Goal: Task Accomplishment & Management: Complete application form

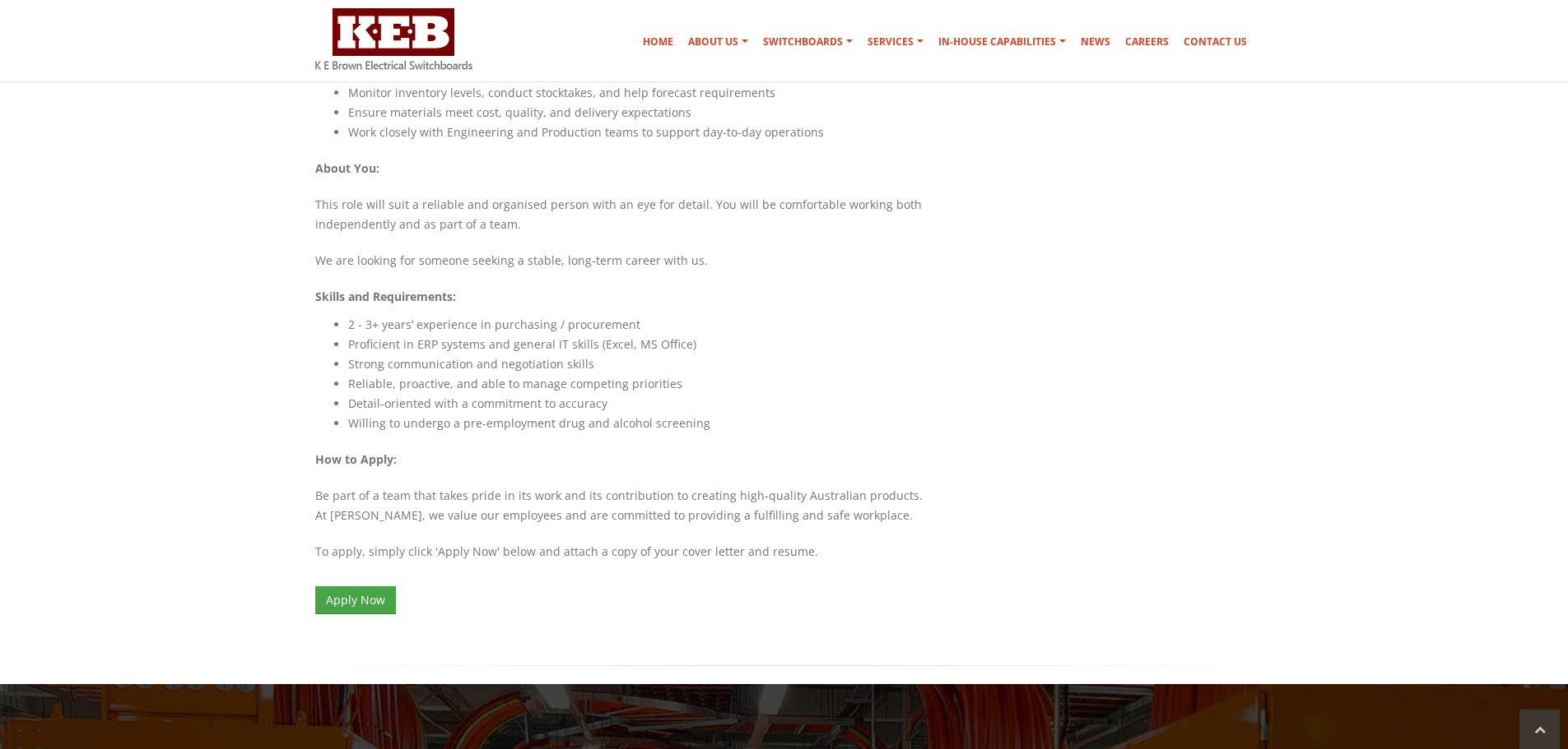
scroll to position [1316, 0]
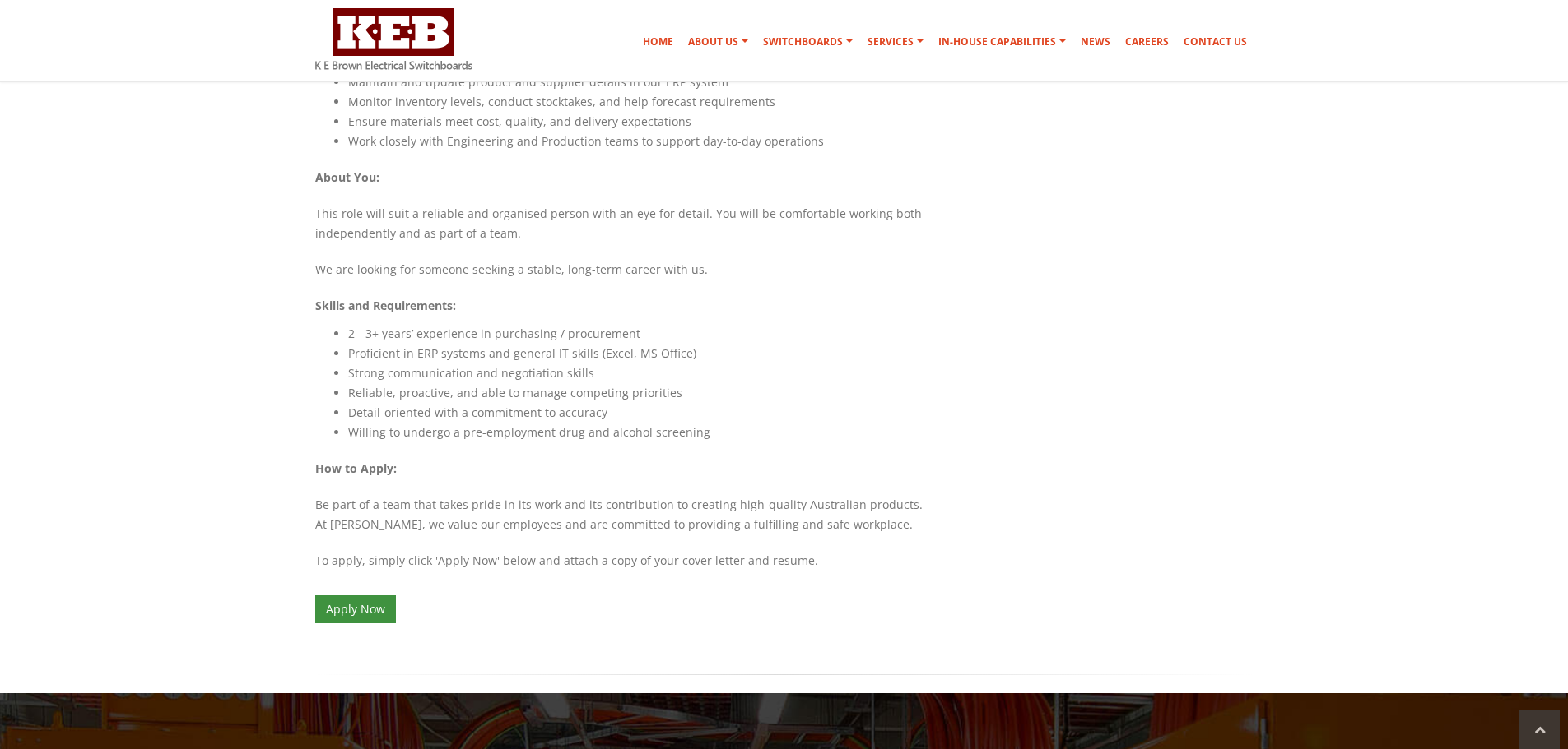
click at [378, 596] on link "Apply Now" at bounding box center [355, 609] width 81 height 28
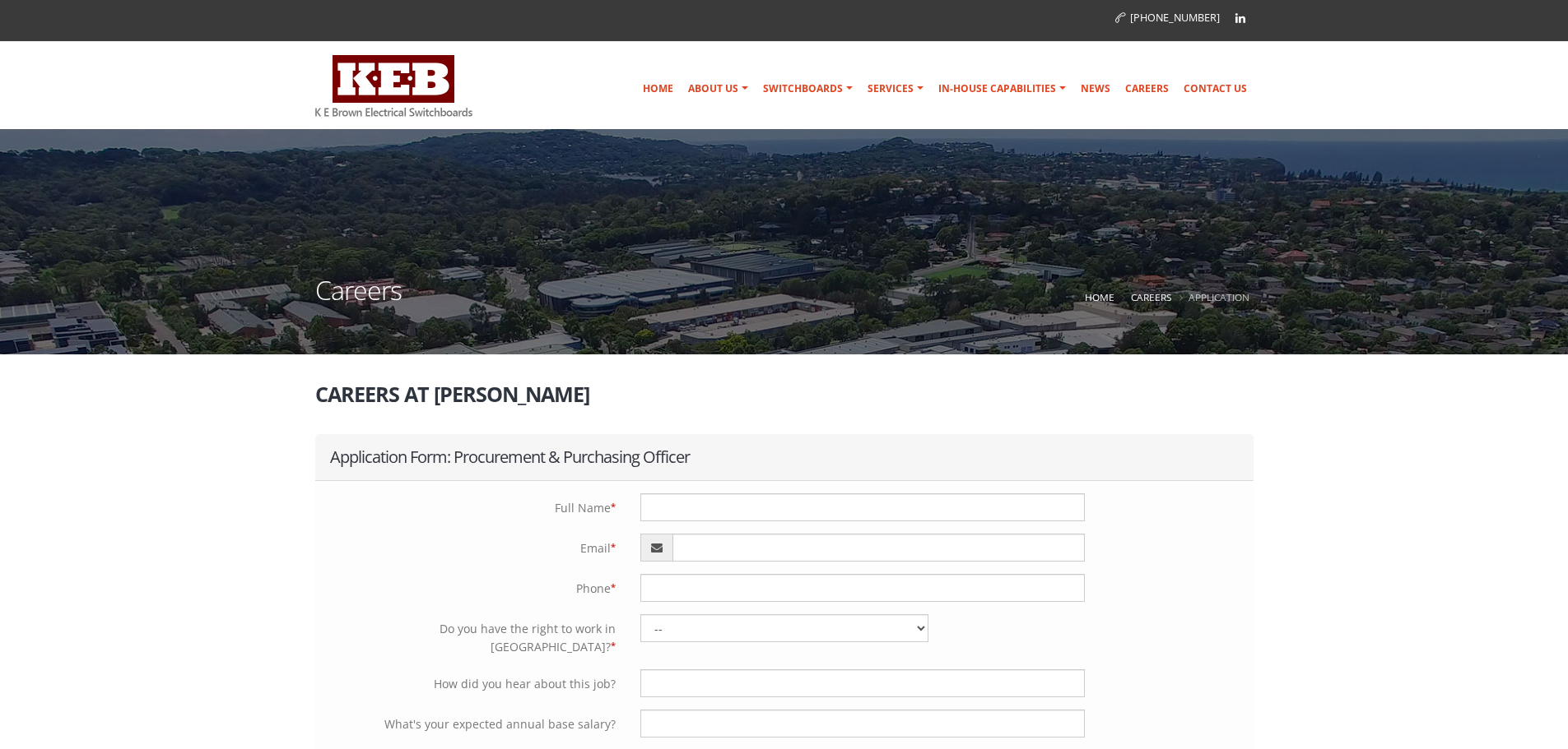
click at [665, 506] on input "text" at bounding box center [861, 507] width 444 height 28
type input "Mariana JardimCordeiro"
click at [708, 547] on input "email" at bounding box center [879, 547] width 413 height 28
type input "mariana.jardim83@gmail.com"
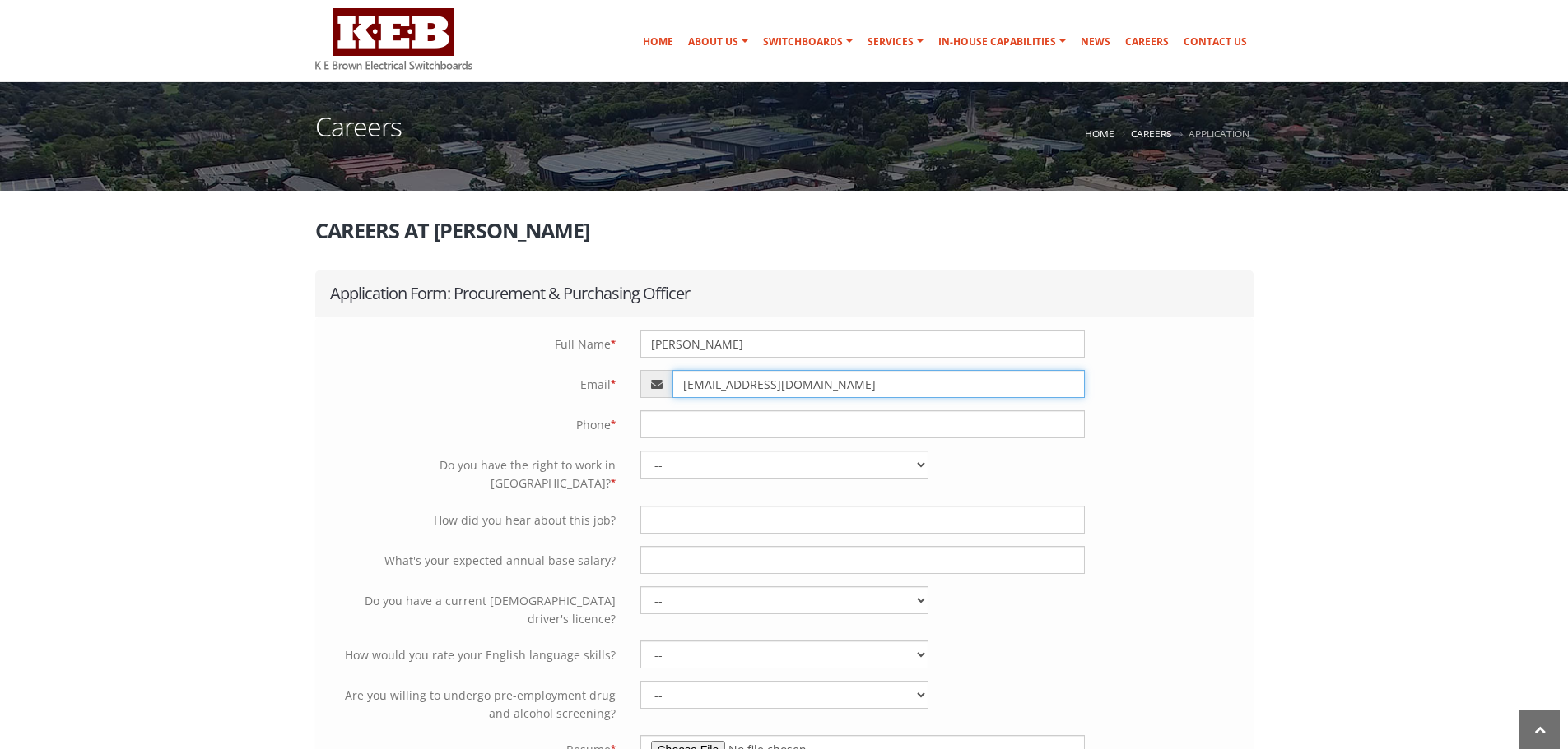
scroll to position [164, 0]
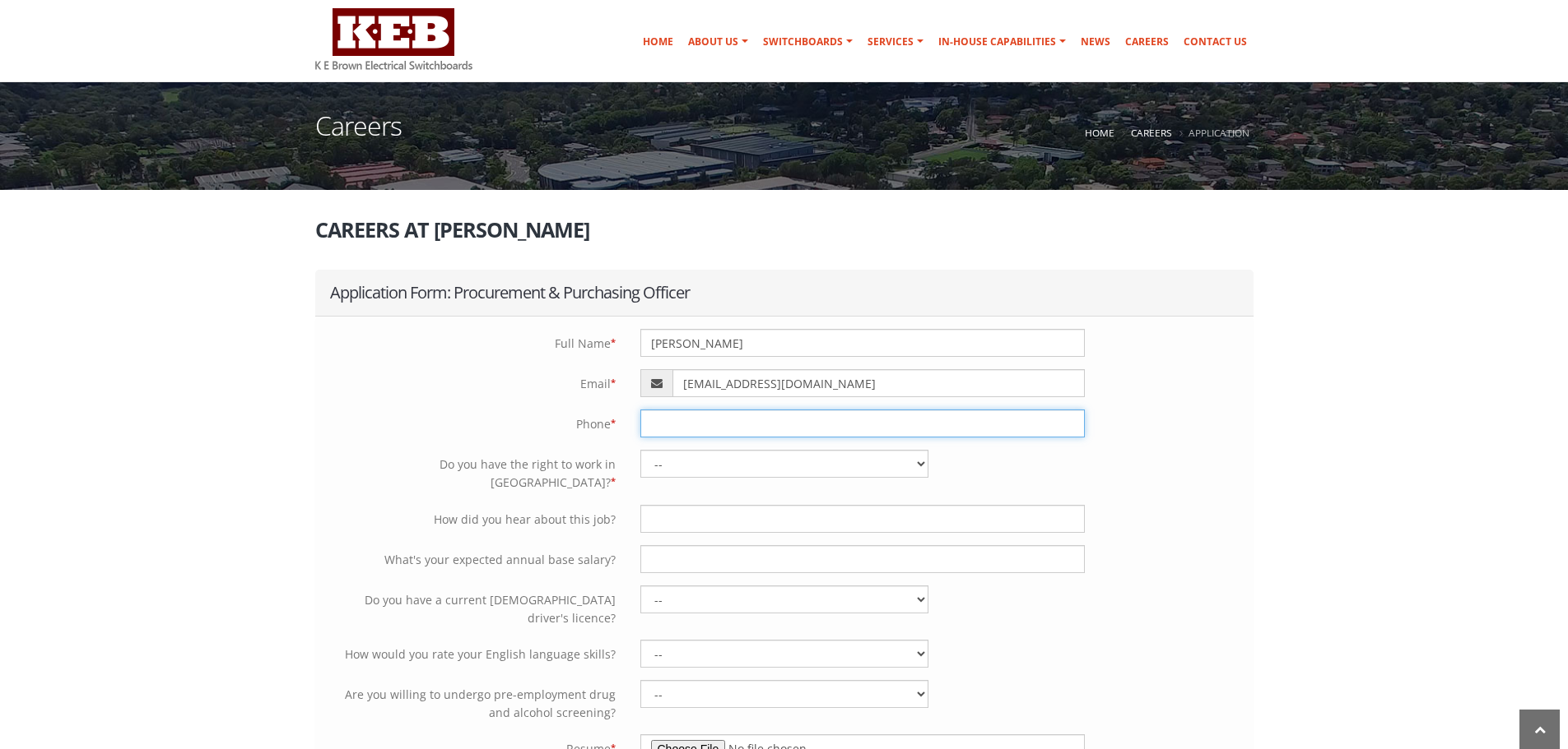
click at [692, 427] on input "tel" at bounding box center [861, 423] width 444 height 28
type input "0403054126"
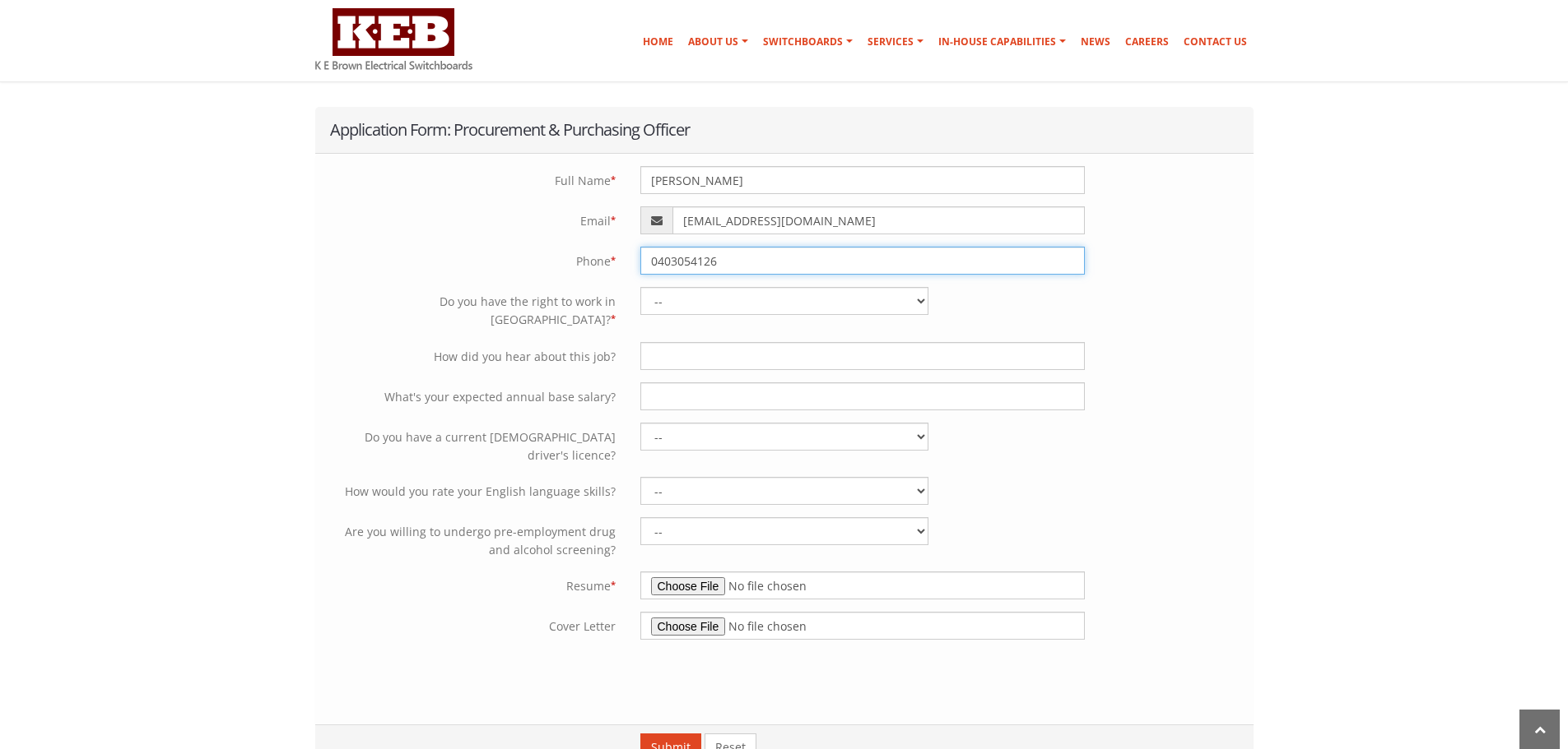
scroll to position [329, 0]
click at [721, 303] on select "-- Yes - Permanently with no restrictions Yes - Temporarily with no restriction…" at bounding box center [784, 298] width 288 height 28
select select "Yes - Permanently with no restrictions"
click at [640, 285] on select "-- Yes - Permanently with no restrictions Yes - Temporarily with no restriction…" at bounding box center [784, 298] width 288 height 28
click at [696, 340] on input "text" at bounding box center [861, 354] width 444 height 28
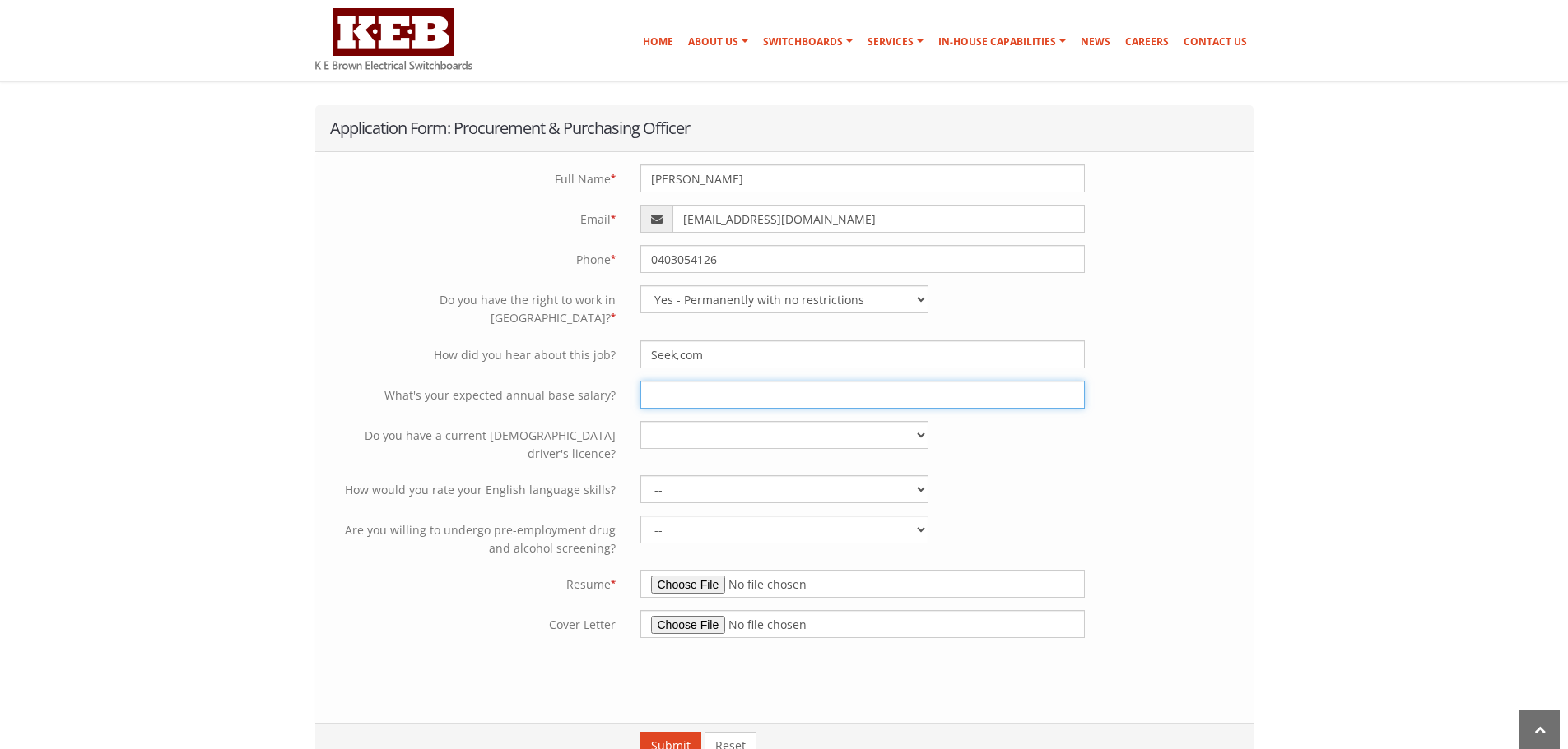
drag, startPoint x: 670, startPoint y: 340, endPoint x: 990, endPoint y: 392, distance: 324.2
click at [990, 392] on input "text" at bounding box center [861, 394] width 444 height 28
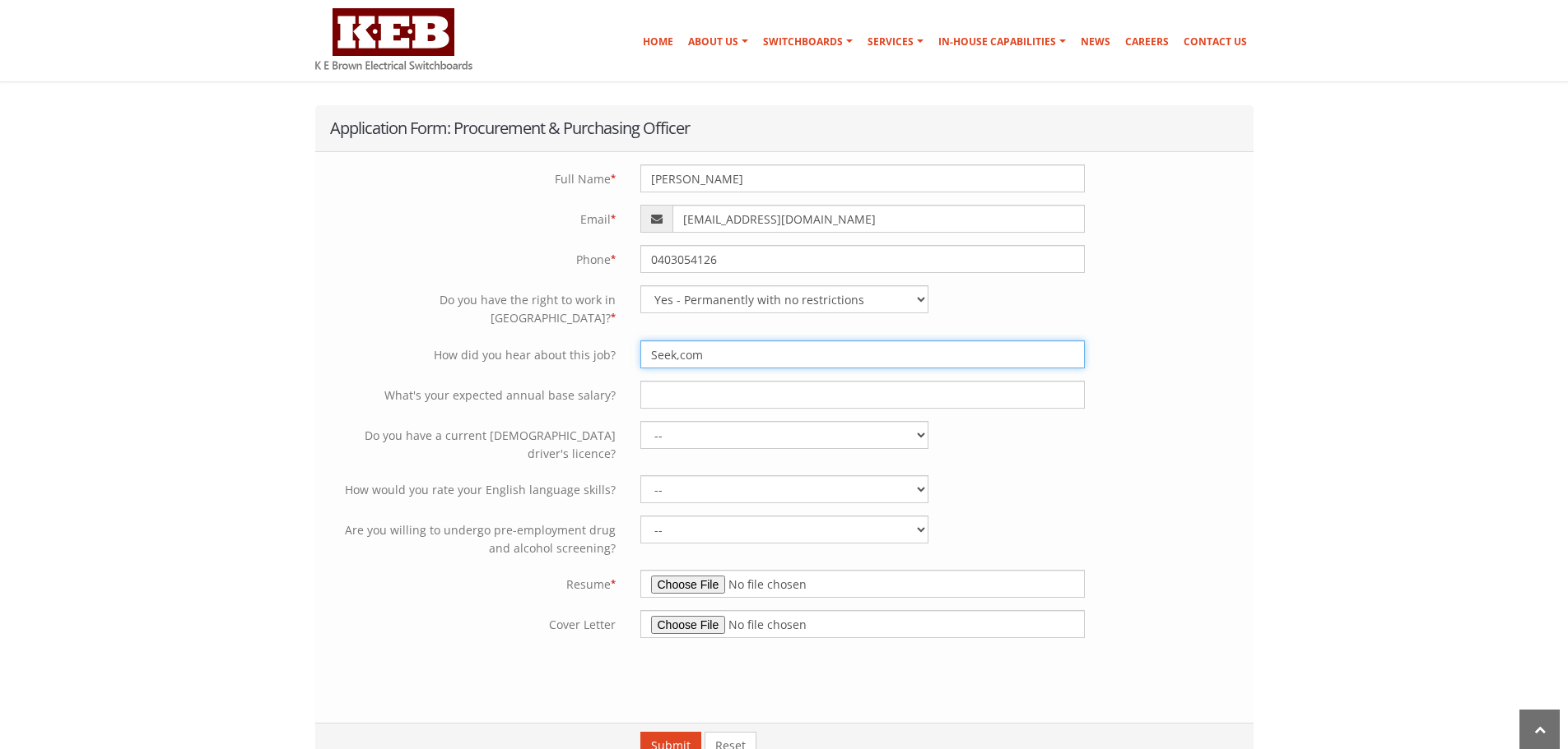
click at [719, 340] on input "Seek,com" at bounding box center [861, 354] width 444 height 28
click at [680, 340] on input "Seek,com" at bounding box center [861, 354] width 444 height 28
type input "Seek.com"
click at [1164, 424] on div "Do you have a current Australian driver's licence? -- Yes No" at bounding box center [784, 442] width 939 height 42
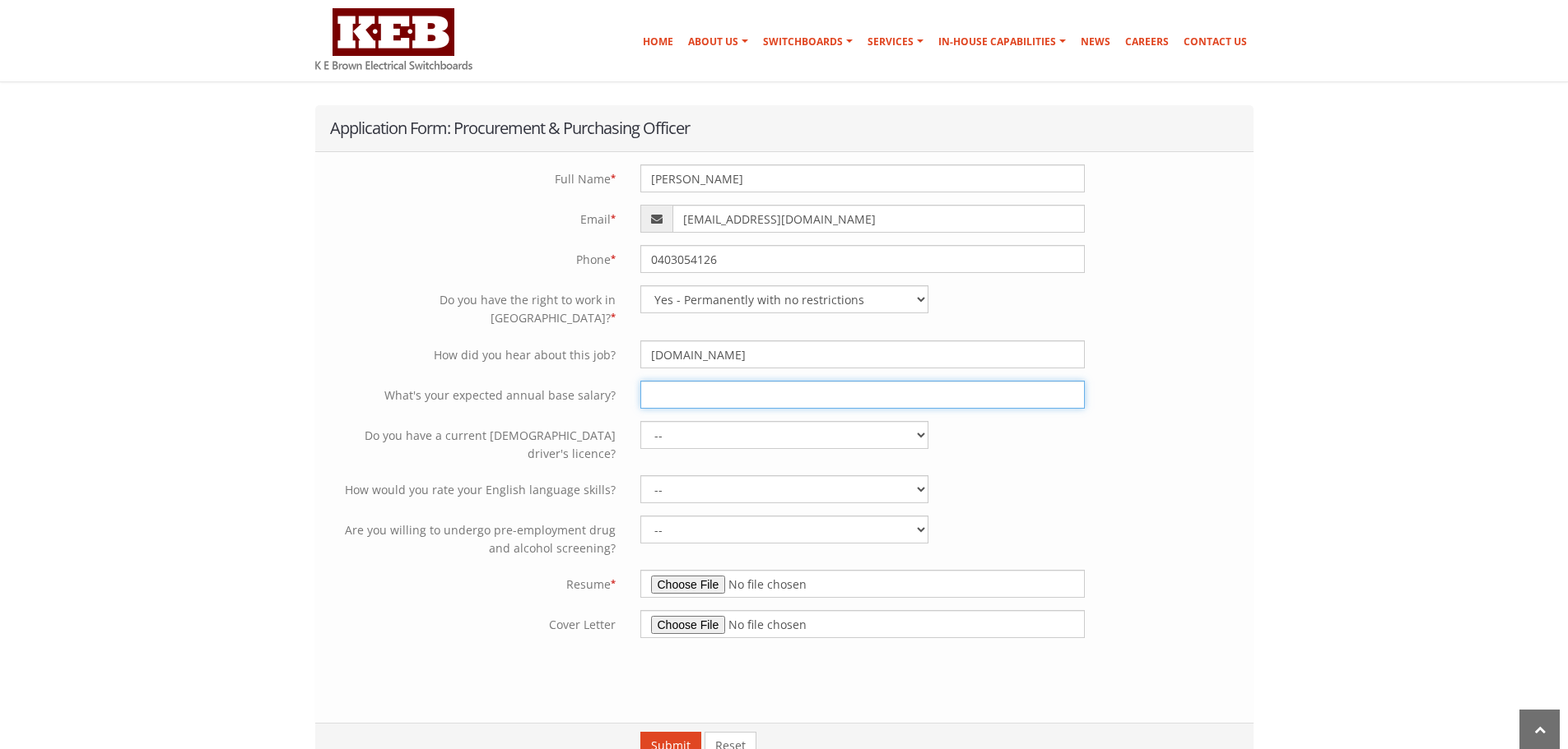
click at [741, 388] on input "text" at bounding box center [861, 394] width 444 height 28
click at [737, 381] on input "text" at bounding box center [861, 394] width 444 height 28
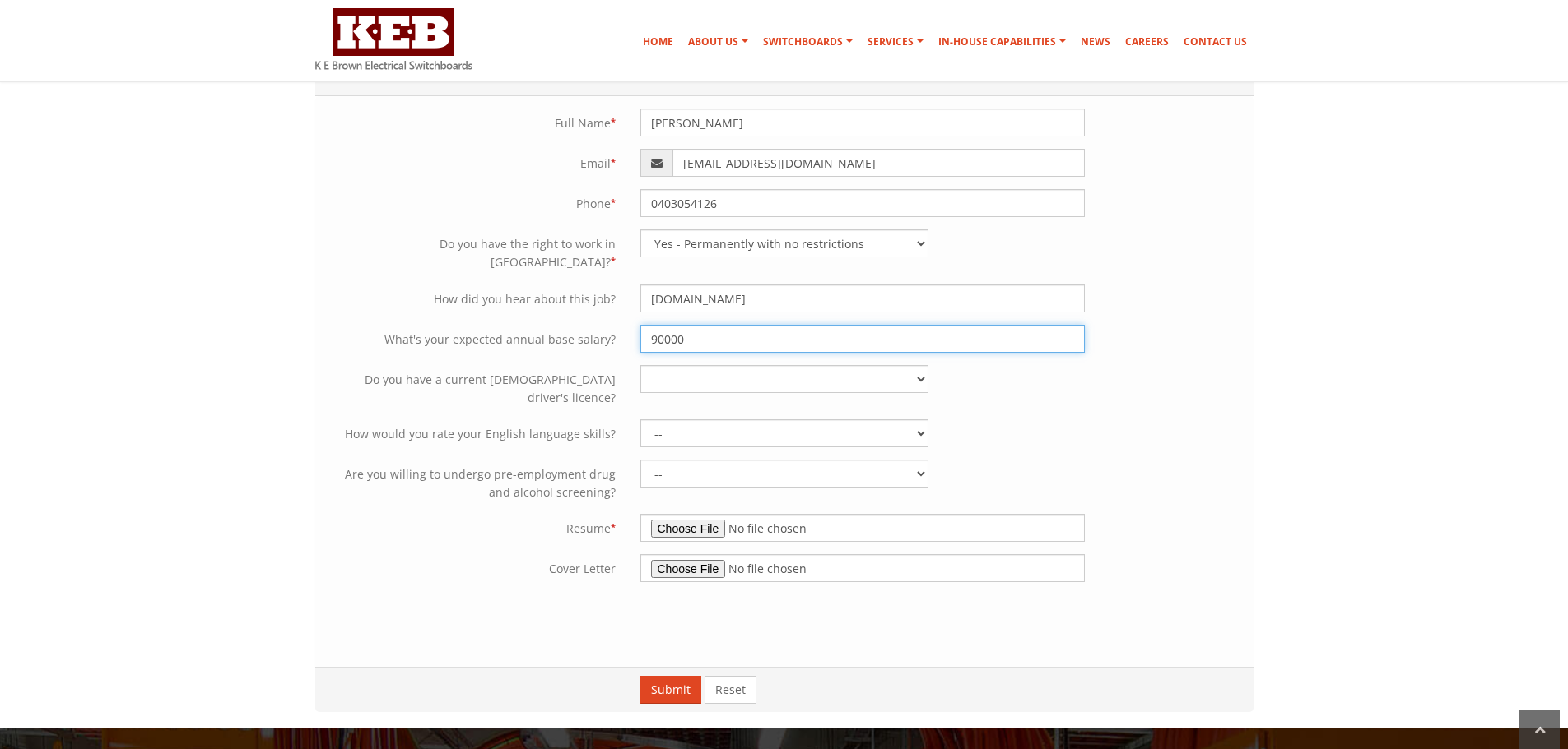
scroll to position [412, 0]
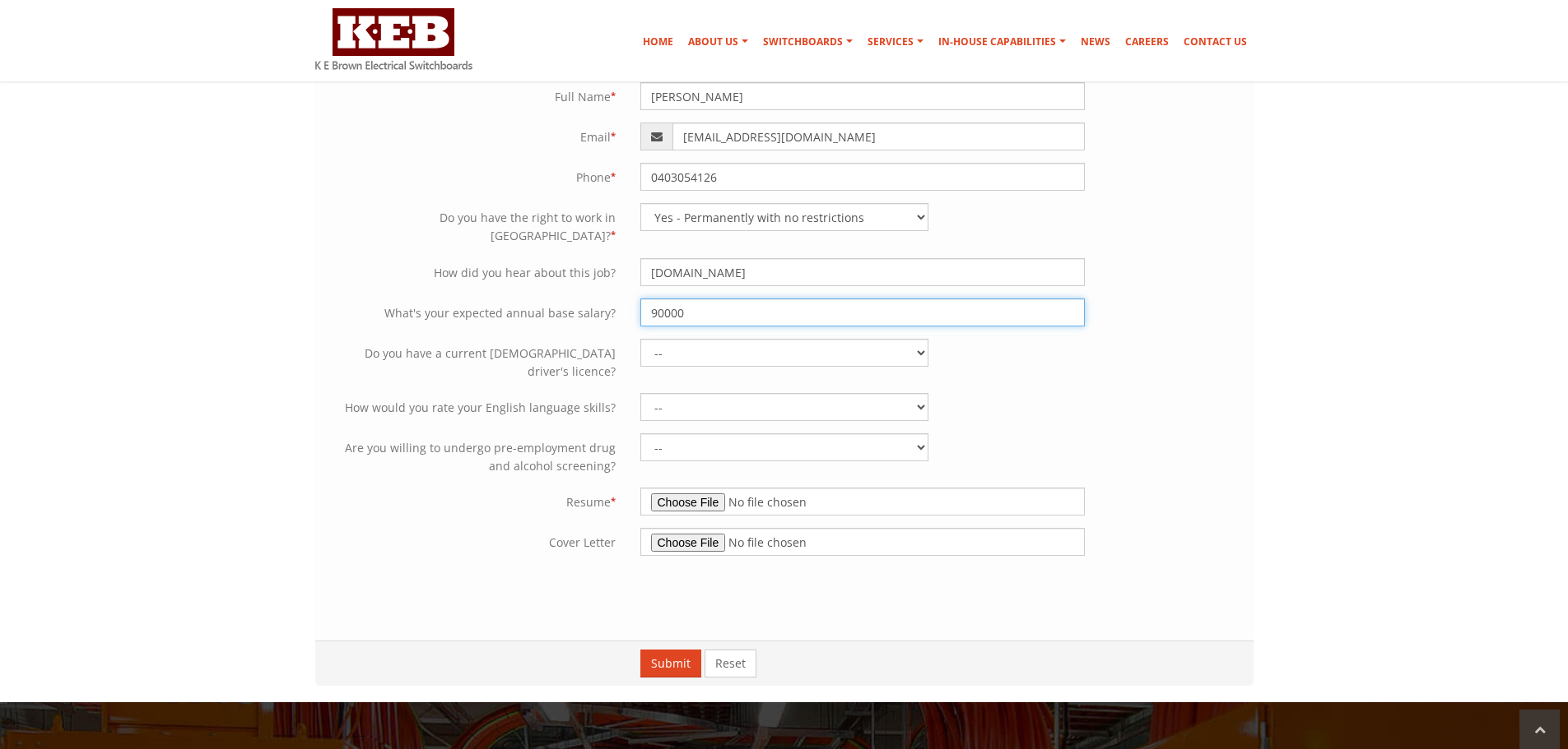
type input "90000"
click at [654, 345] on select "-- Yes No" at bounding box center [784, 353] width 288 height 28
select select "Yes"
click at [640, 339] on select "-- Yes No" at bounding box center [784, 353] width 288 height 28
click at [711, 394] on select "-- Limited proficiency Professional working proficiency Native proficiency" at bounding box center [784, 407] width 288 height 28
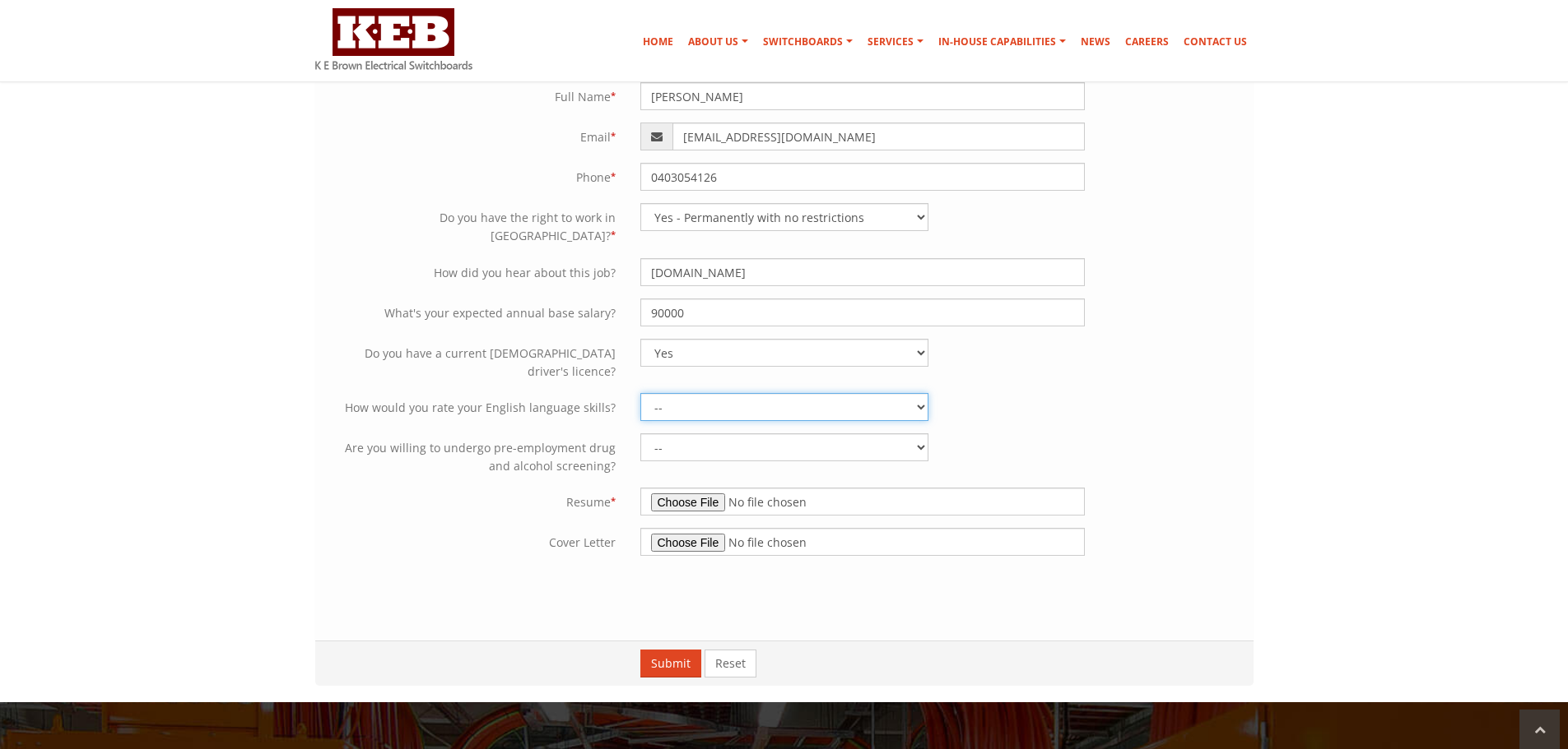
select select "Professional working proficiency"
click at [640, 394] on select "-- Limited proficiency Professional working proficiency Native proficiency" at bounding box center [784, 407] width 288 height 28
click at [725, 433] on select "-- Yes No" at bounding box center [784, 447] width 288 height 28
select select "Yes"
click at [640, 433] on select "-- Yes No" at bounding box center [784, 447] width 288 height 28
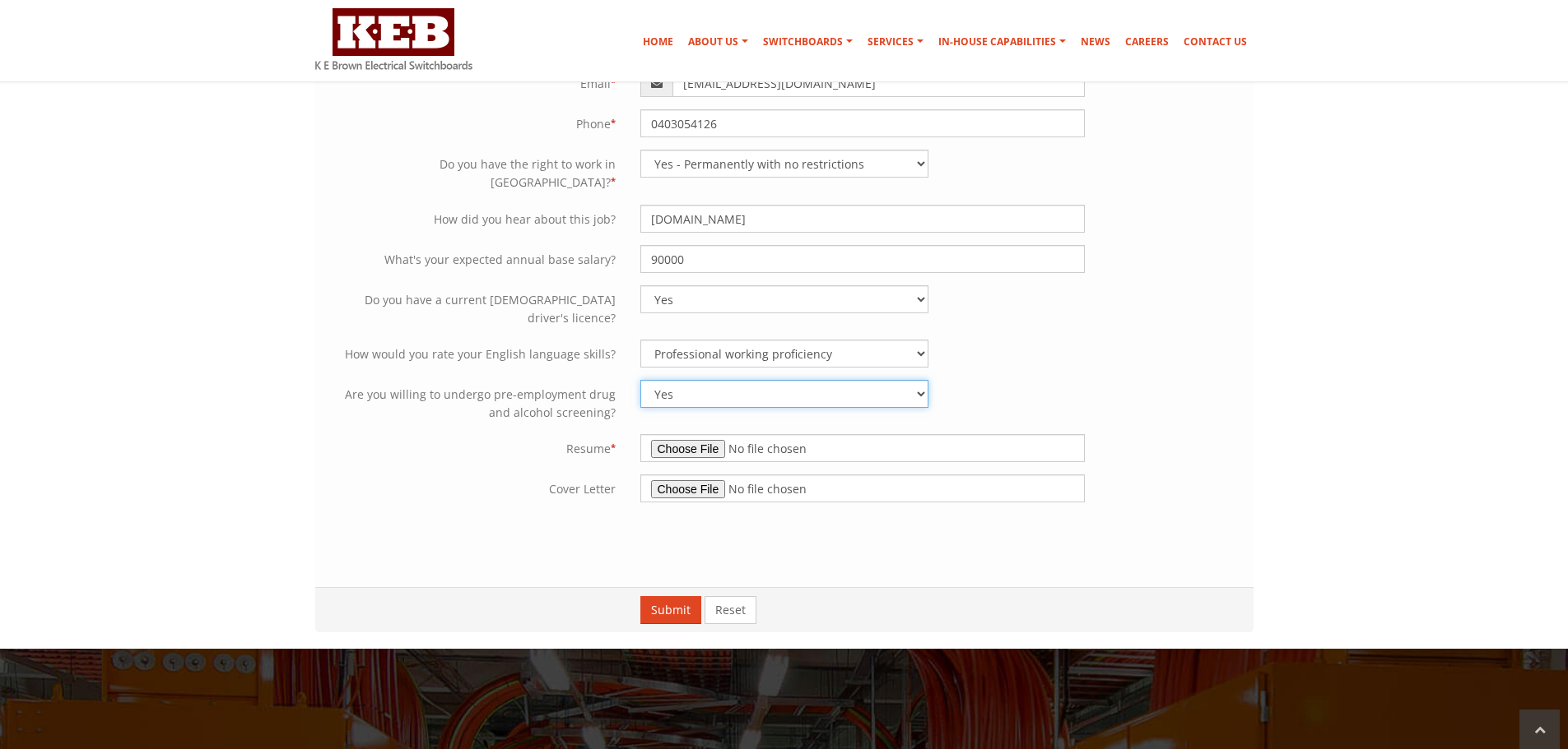
scroll to position [493, 0]
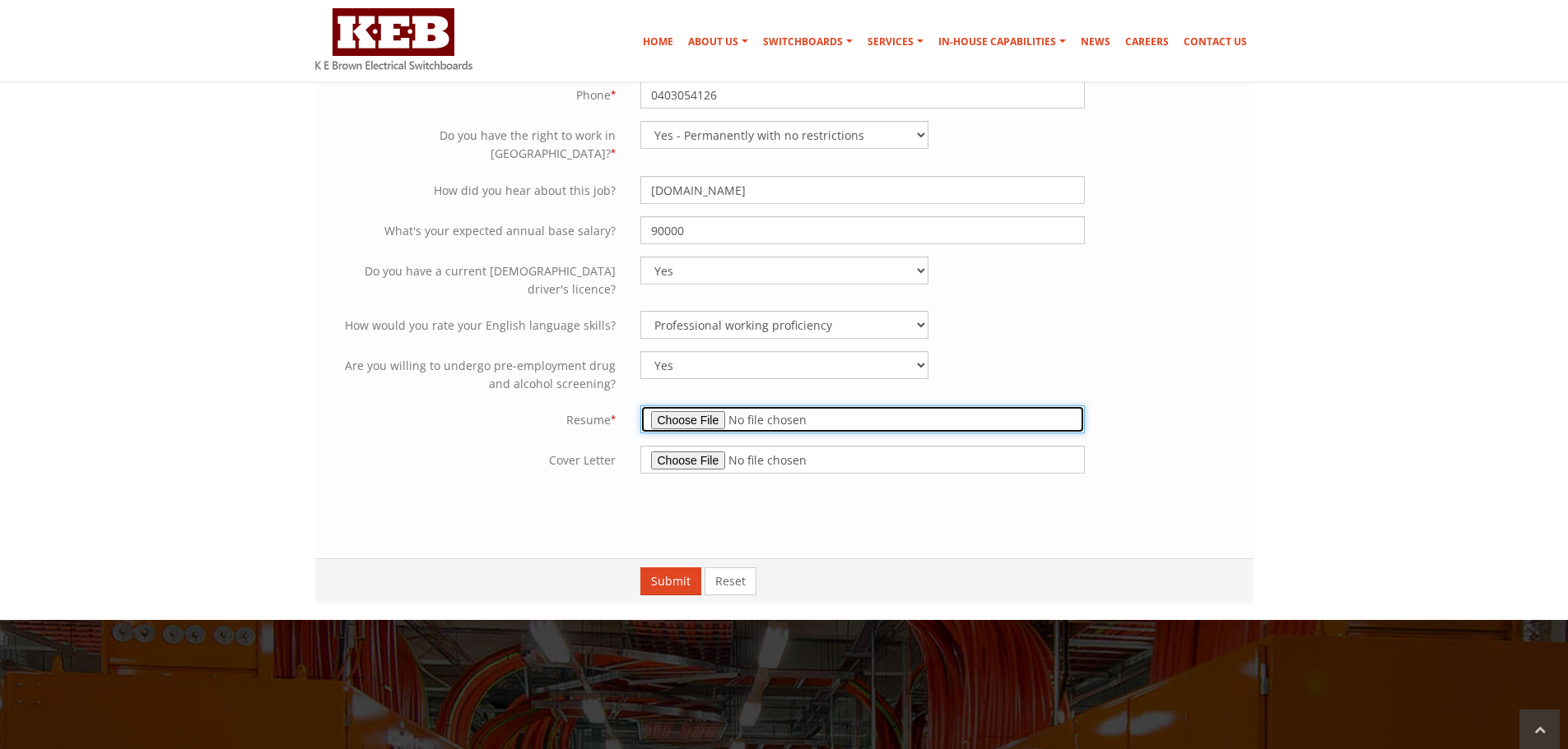
click at [684, 406] on input "file" at bounding box center [861, 419] width 444 height 28
type input "C:\fakepath\Mariana Jardim Cordeiro Resume.pdf"
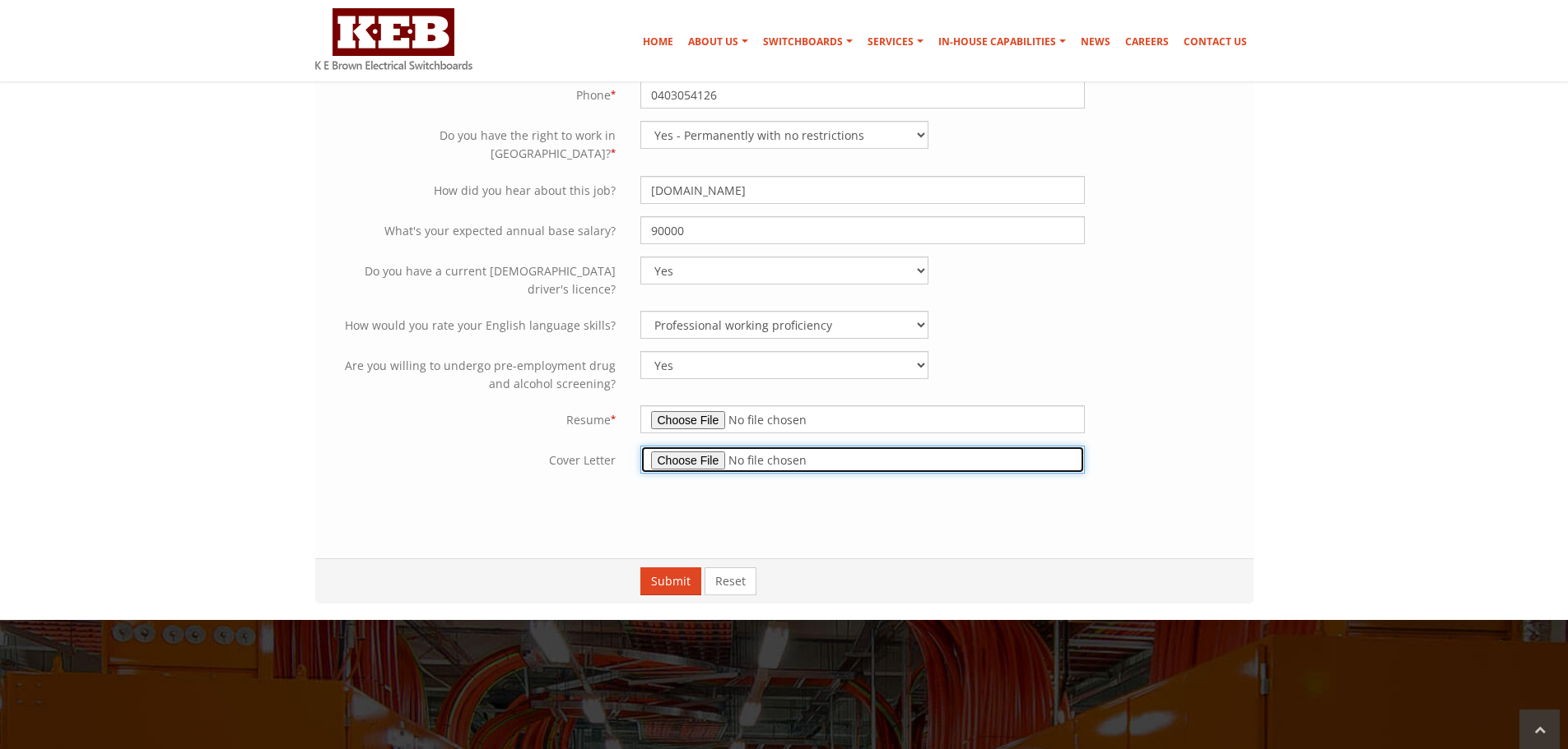
click at [707, 446] on input "file" at bounding box center [861, 459] width 444 height 28
type input "C:\fakepath\Mariana Jardim Cordeiro - Cover Letter.pdf"
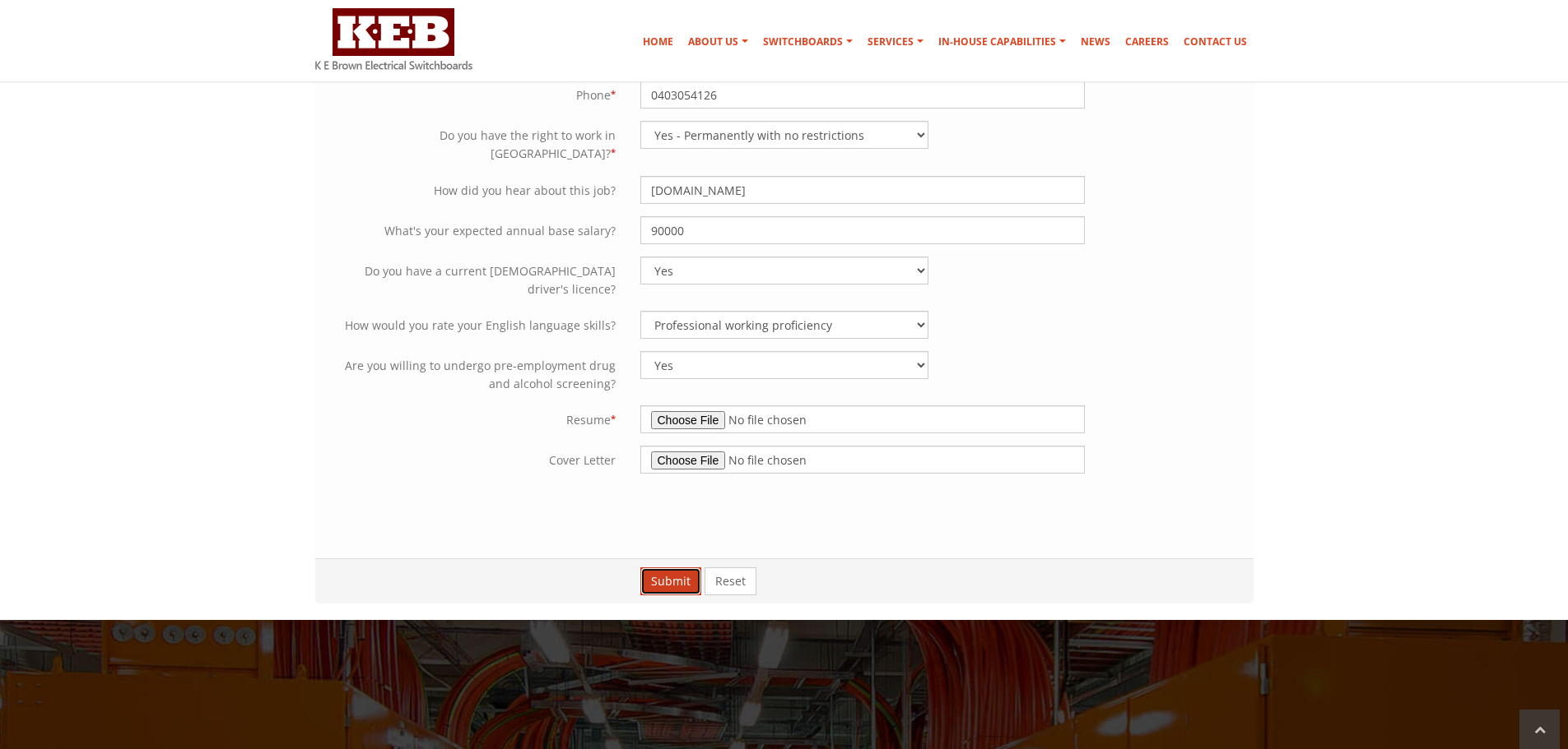
click at [689, 567] on button "Submit" at bounding box center [670, 581] width 61 height 28
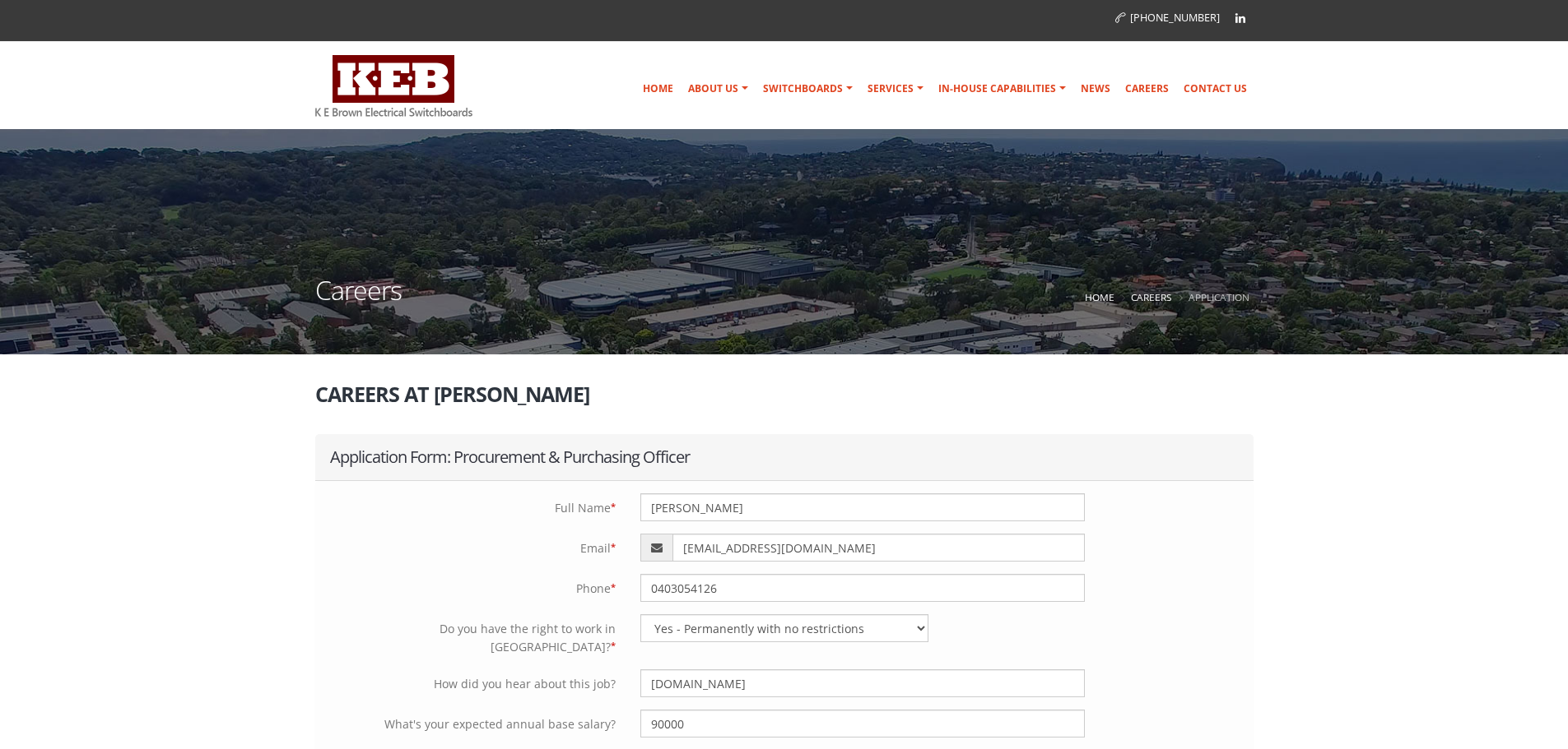
select select "Yes - Permanently with no restrictions"
select select "Yes"
select select "Professional working proficiency"
select select "Yes"
click at [731, 507] on input "Mariana JardimCordeiro" at bounding box center [861, 507] width 444 height 28
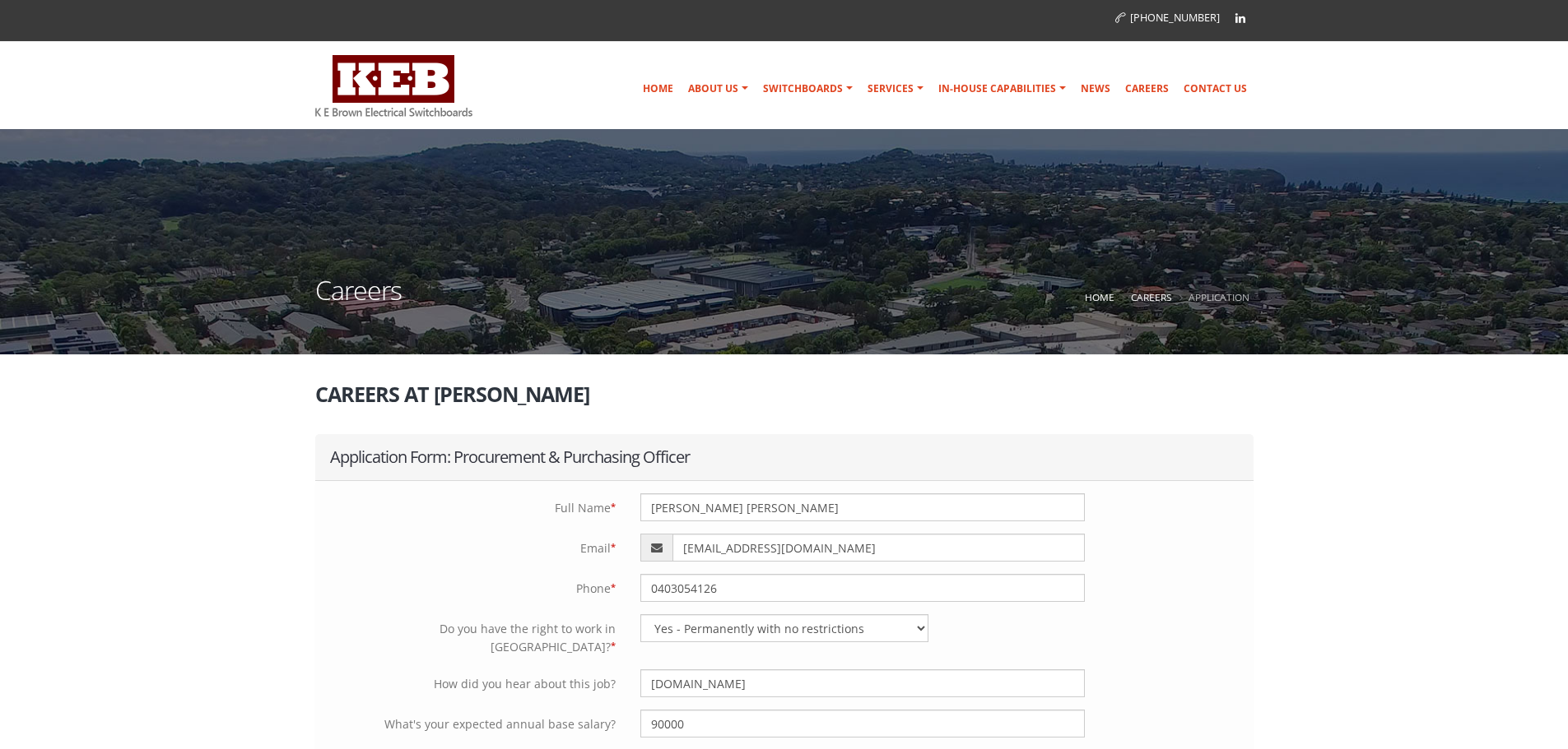
scroll to position [493, 0]
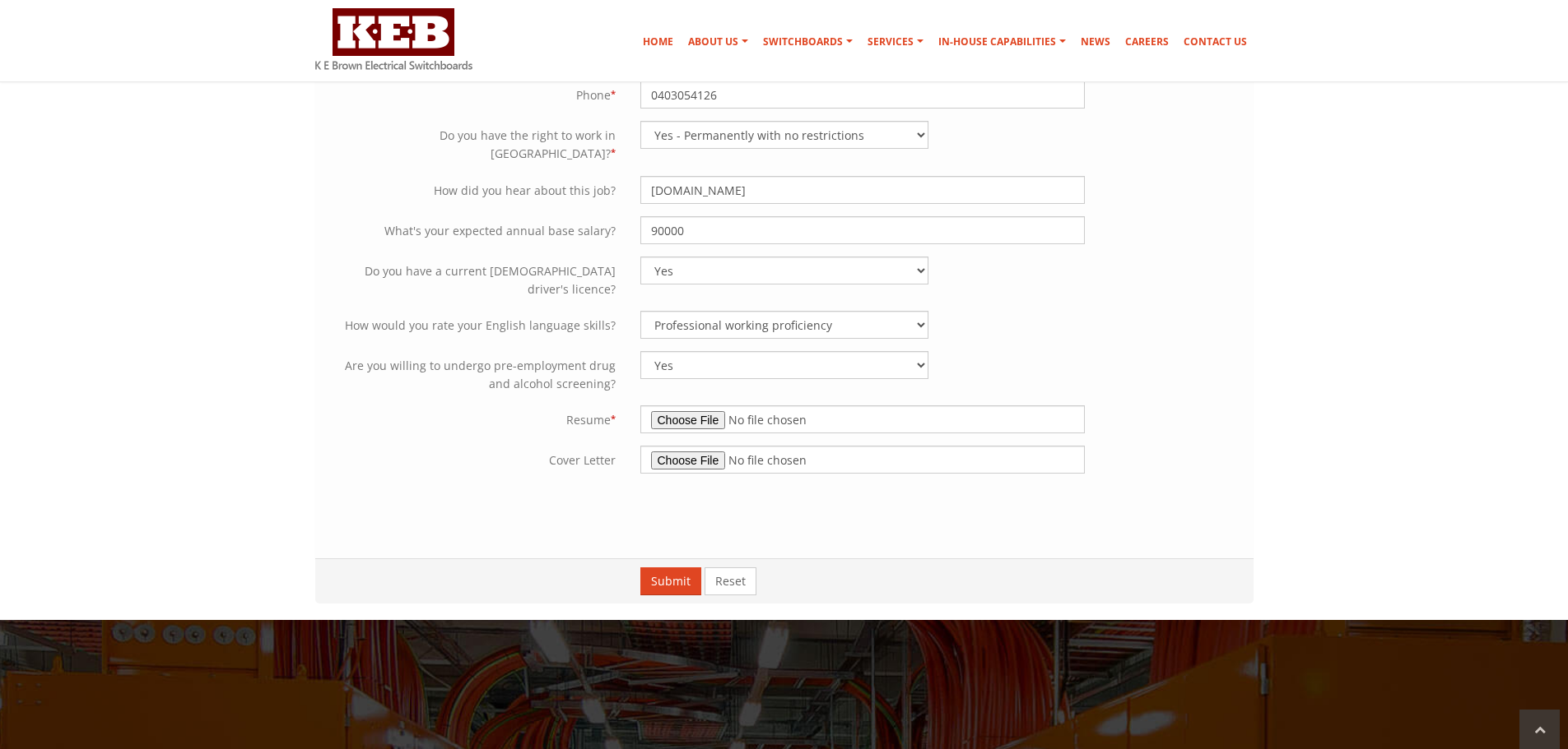
type input "Mariana Jardim Cordeiro"
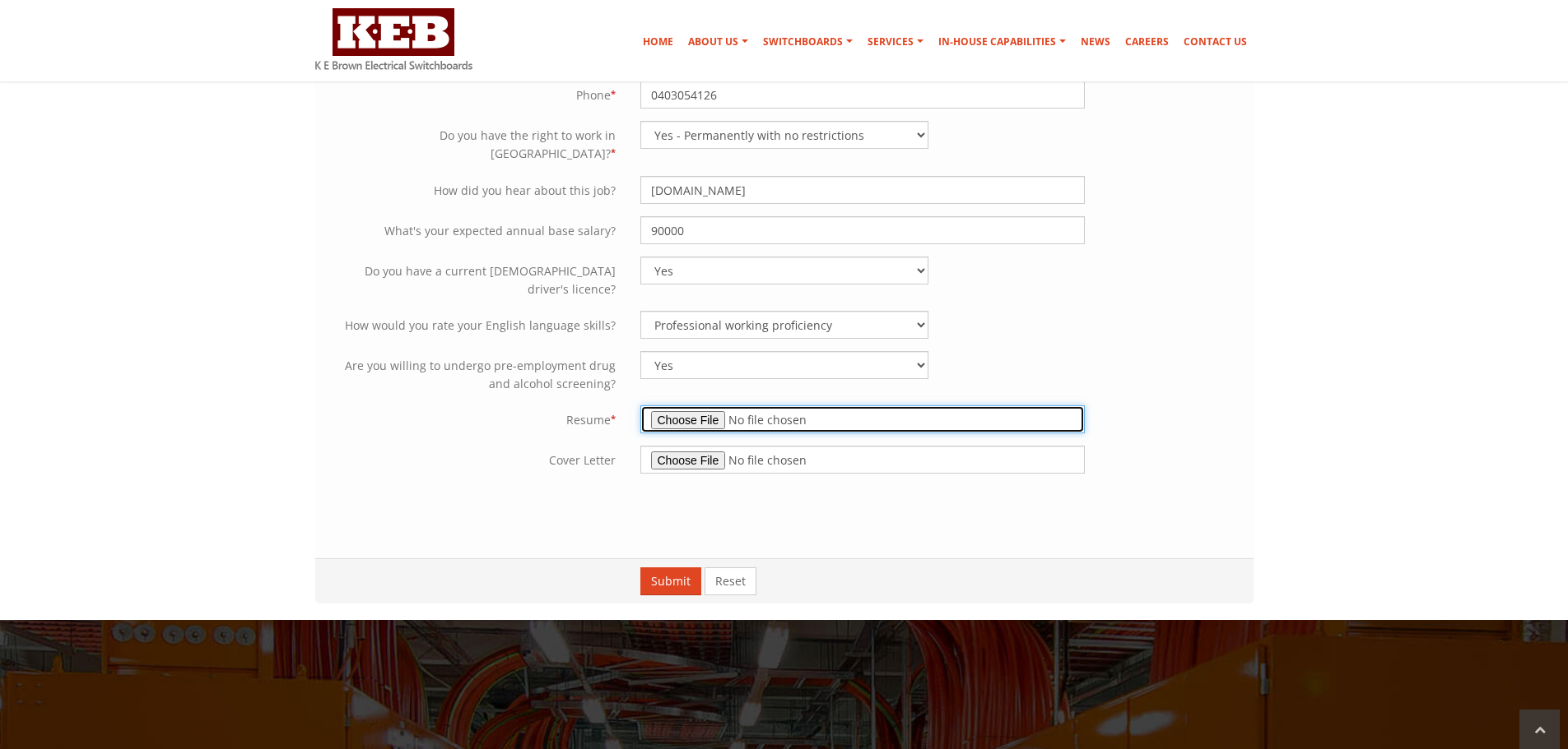
click at [675, 406] on input "file" at bounding box center [861, 419] width 444 height 28
type input "C:\fakepath\Mariana Jardim Cordeiro Resume.pdf"
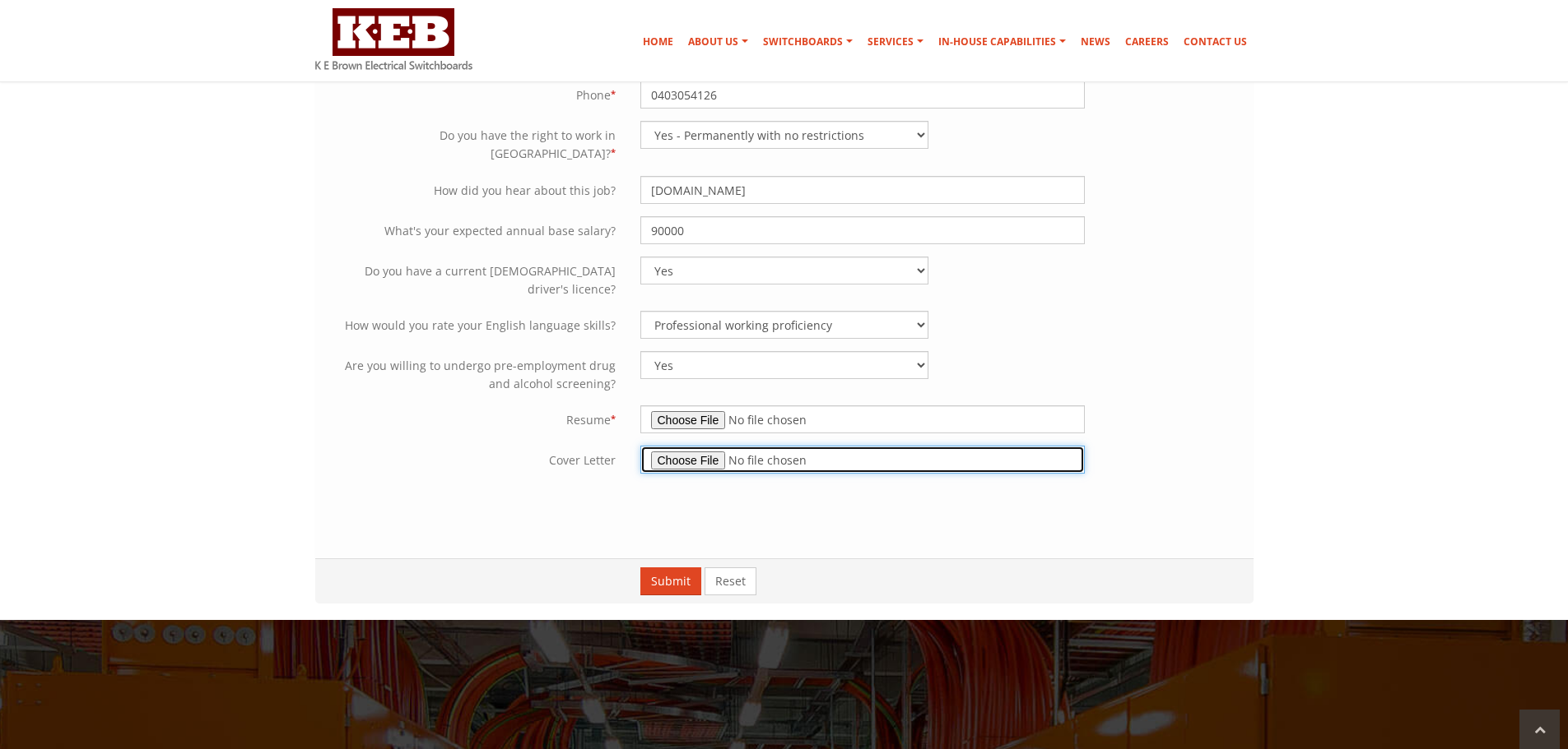
click at [689, 446] on input "file" at bounding box center [861, 459] width 444 height 28
type input "C:\fakepath\Mariana Jardim Cordeiro - Cover Letter.pdf"
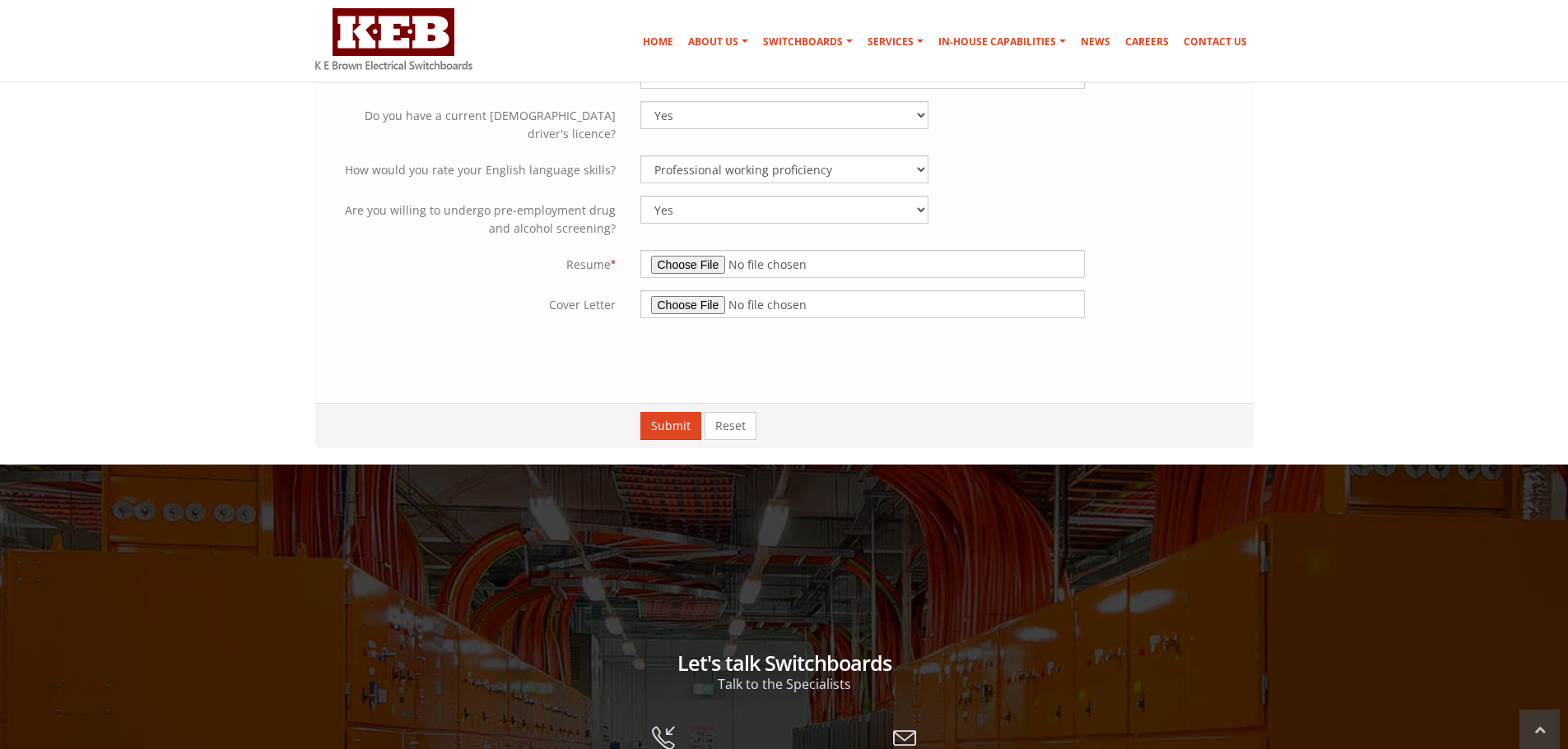
scroll to position [658, 0]
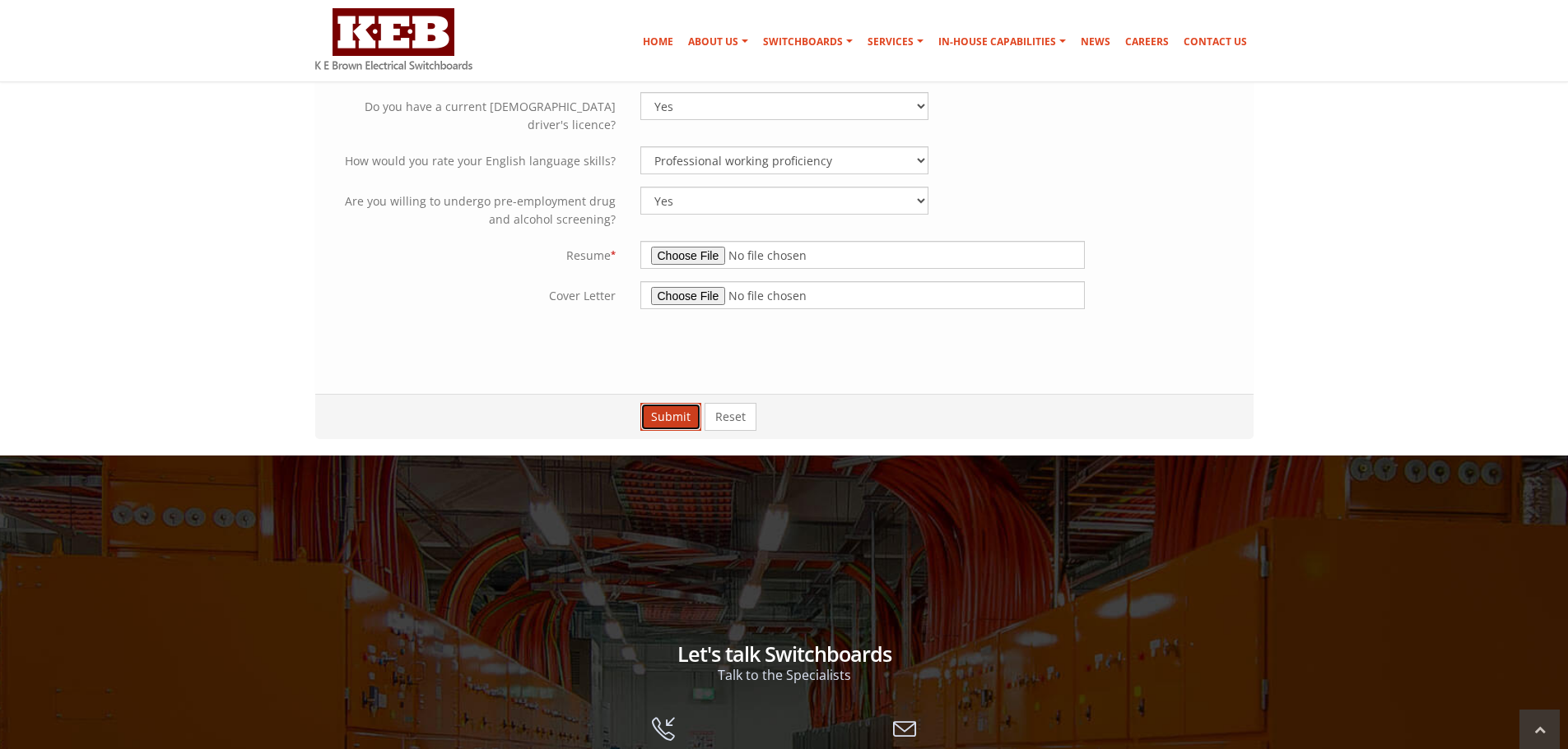
click at [664, 403] on button "Submit" at bounding box center [670, 416] width 61 height 28
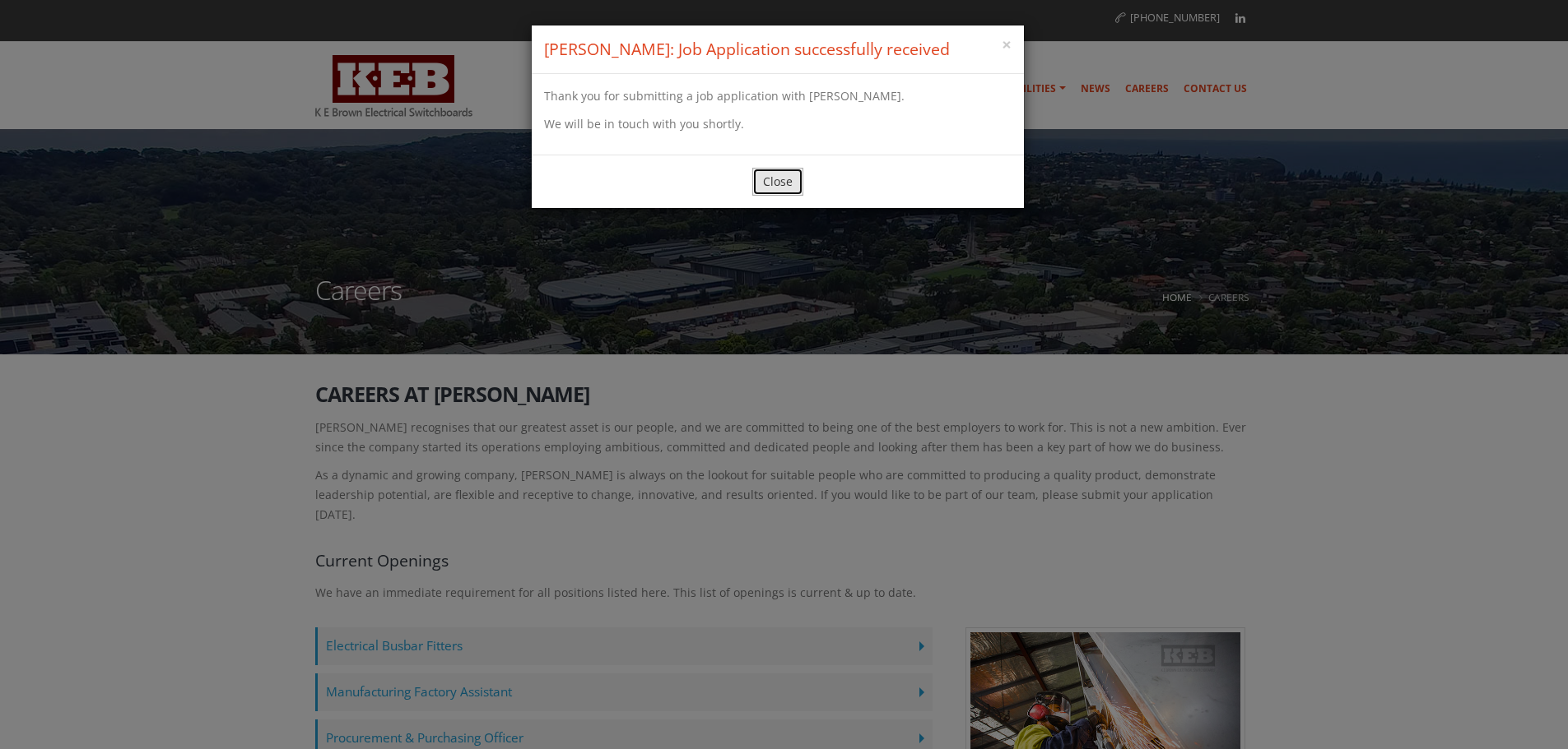
click at [779, 186] on button "Close" at bounding box center [778, 182] width 51 height 28
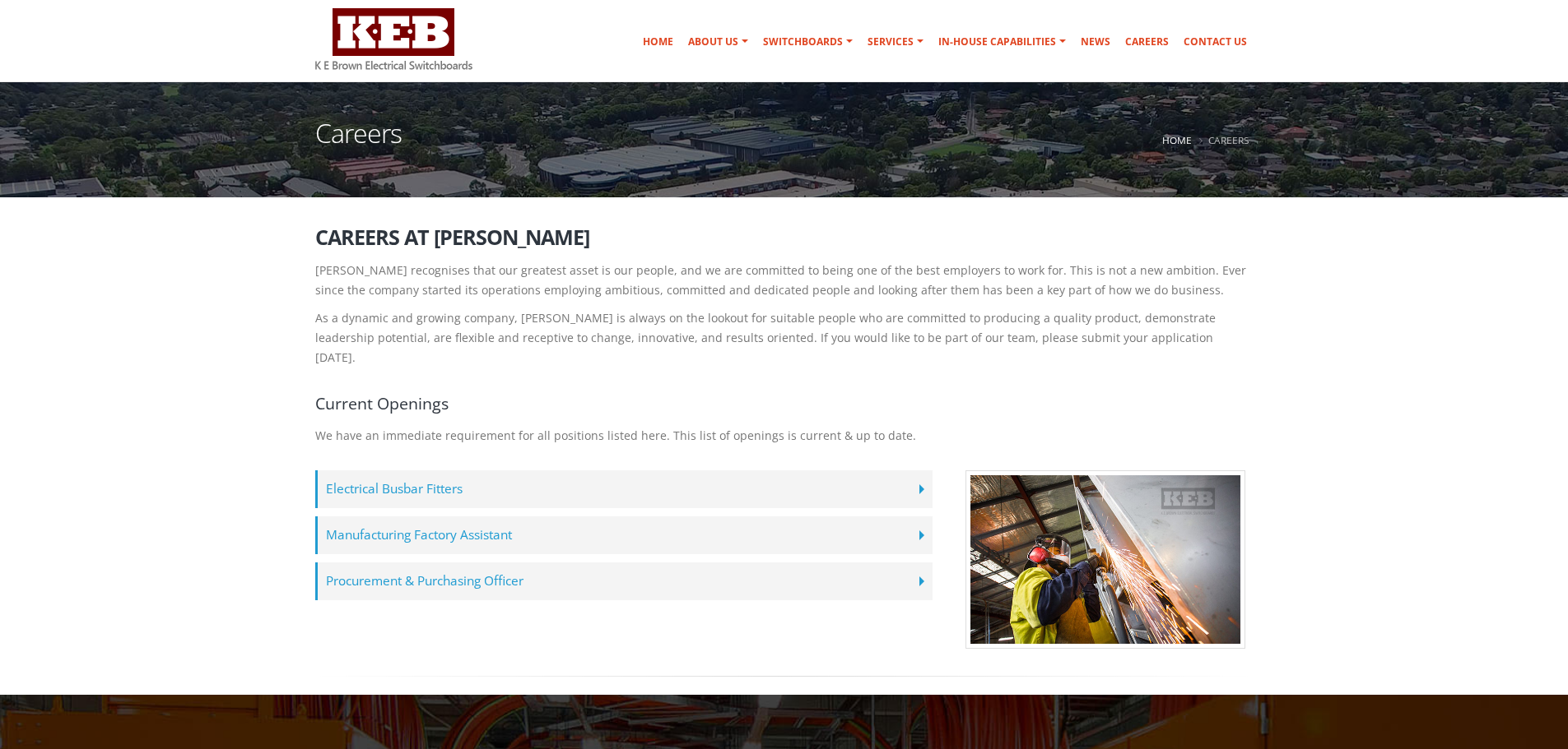
scroll to position [164, 0]
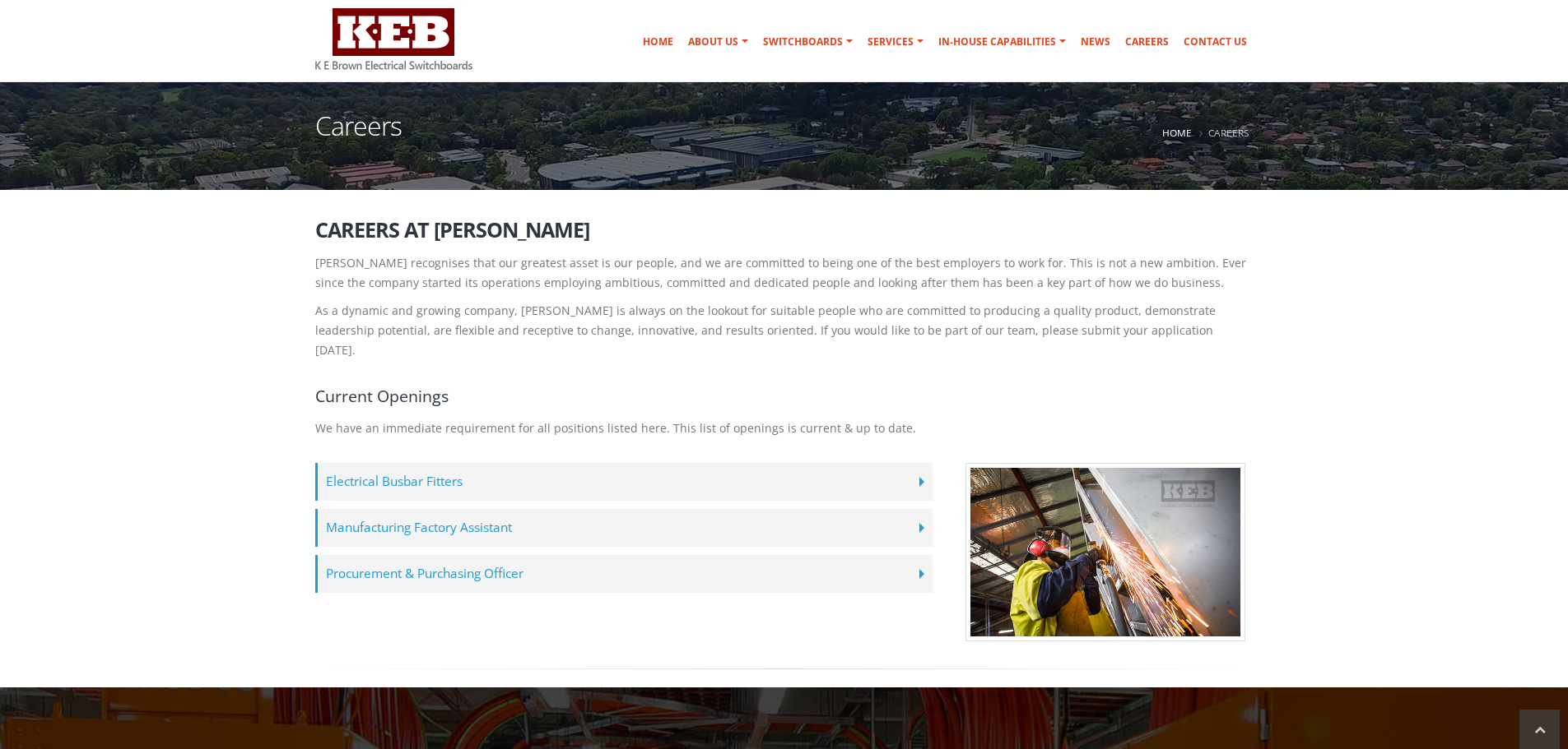
drag, startPoint x: 480, startPoint y: 65, endPoint x: 327, endPoint y: 69, distance: 153.1
click at [319, 69] on div at bounding box center [410, 38] width 190 height 71
drag, startPoint x: 472, startPoint y: 70, endPoint x: 315, endPoint y: 66, distance: 157.1
click at [315, 66] on div at bounding box center [393, 38] width 157 height 71
click at [559, 71] on div "Home About Us Australian Made Mission & Values Community Support Company Histor…" at bounding box center [879, 38] width 748 height 71
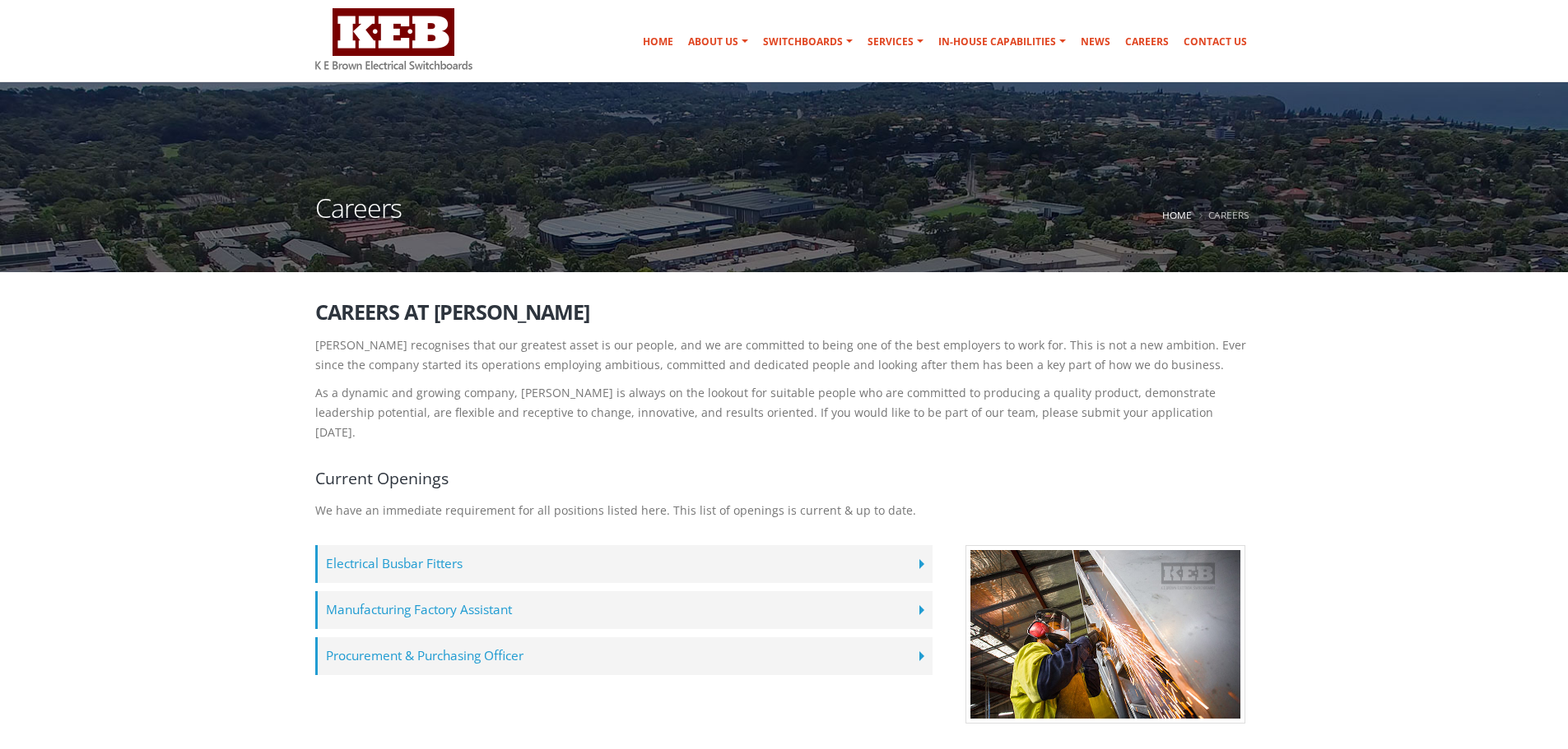
scroll to position [0, 0]
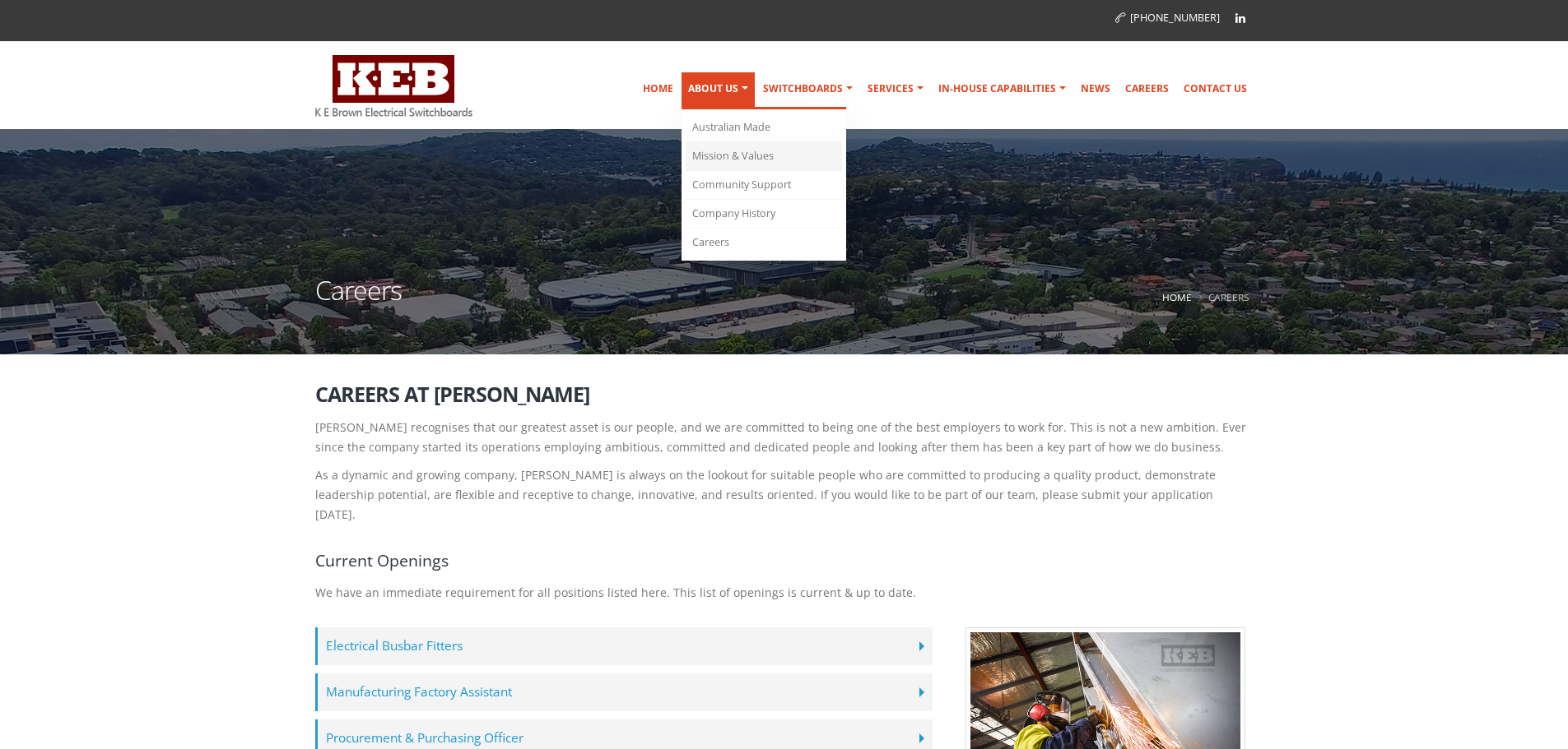
click at [731, 161] on link "Mission & Values" at bounding box center [764, 157] width 156 height 29
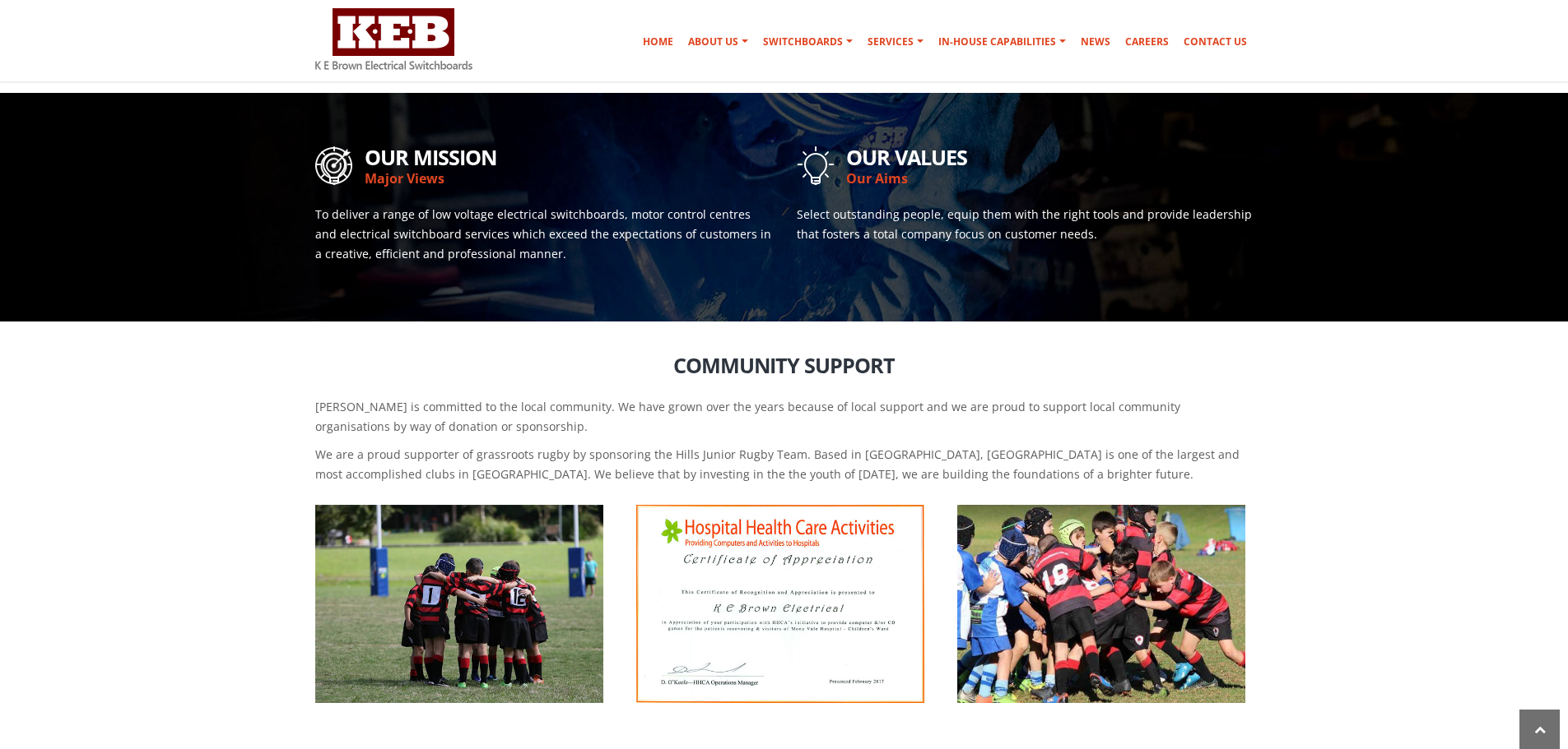
scroll to position [806, 0]
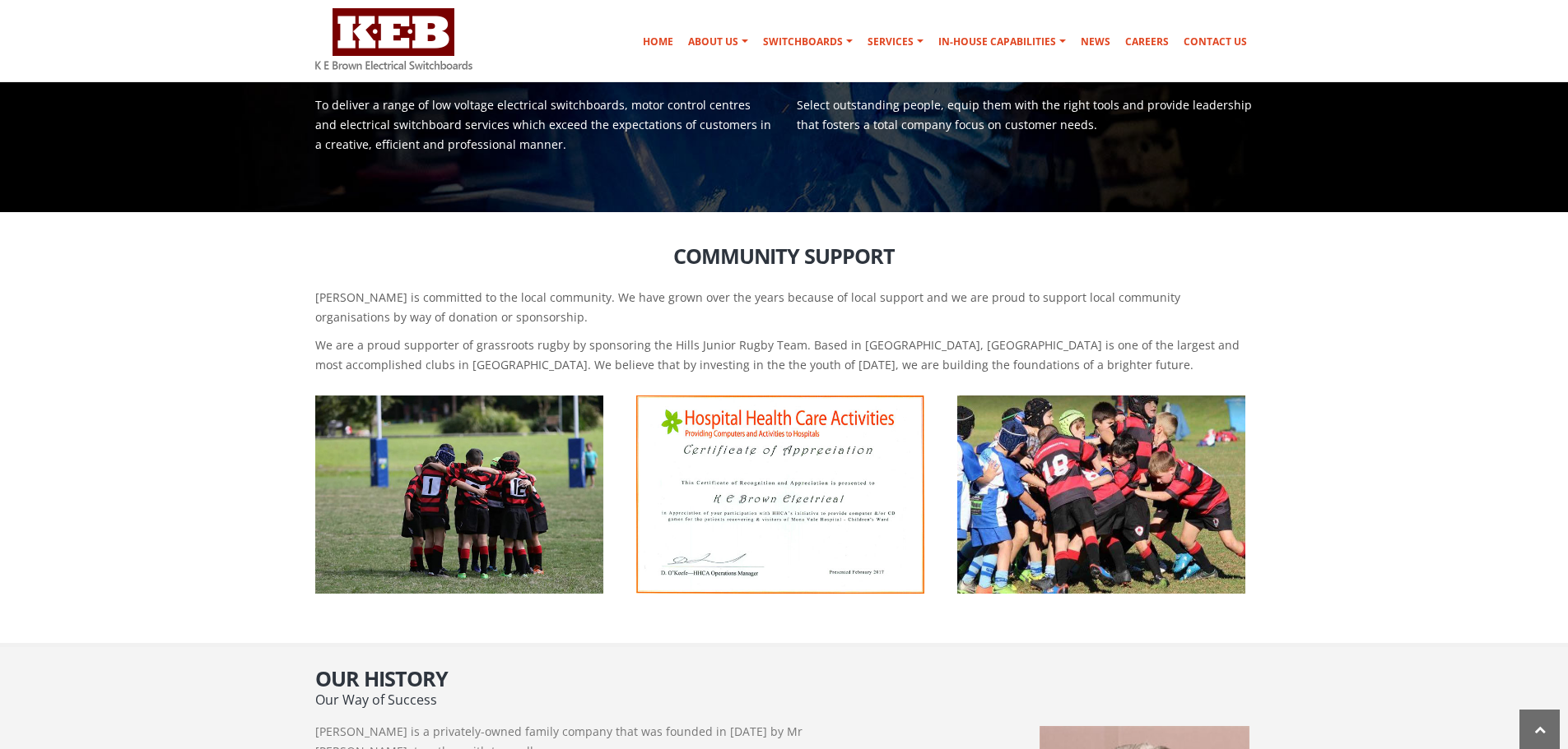
click at [364, 39] on img at bounding box center [393, 39] width 157 height 62
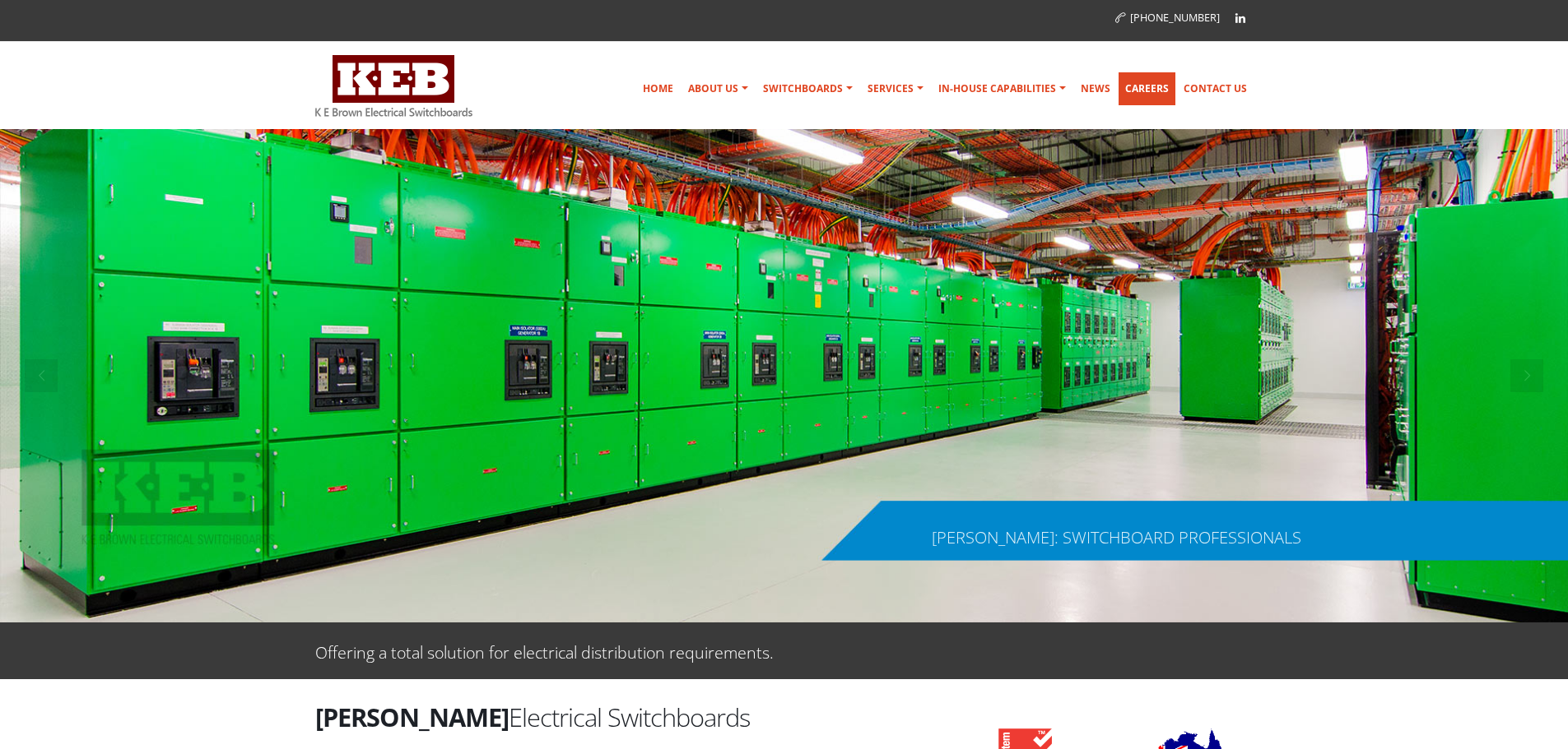
click at [1143, 91] on link "Careers" at bounding box center [1147, 88] width 57 height 33
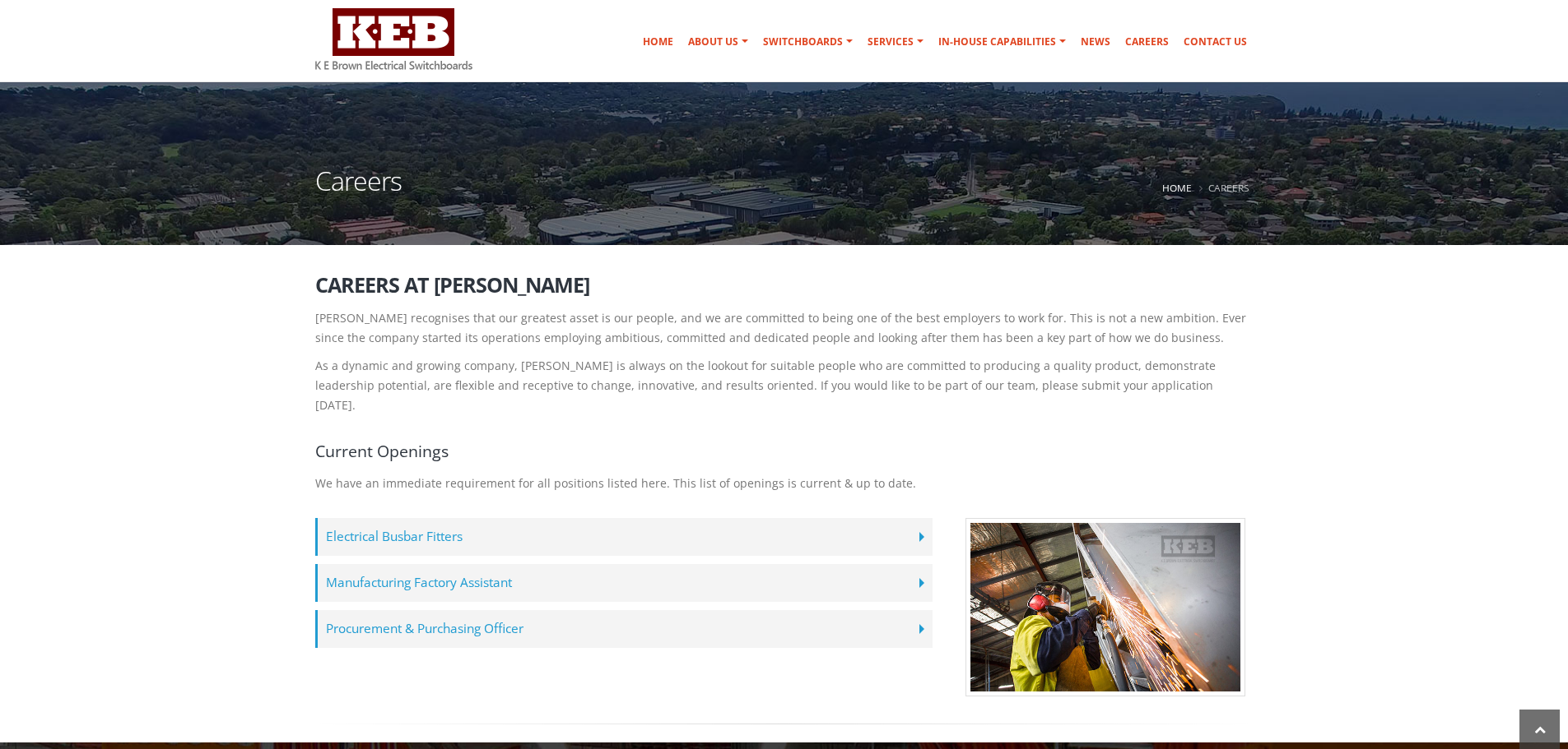
scroll to position [83, 0]
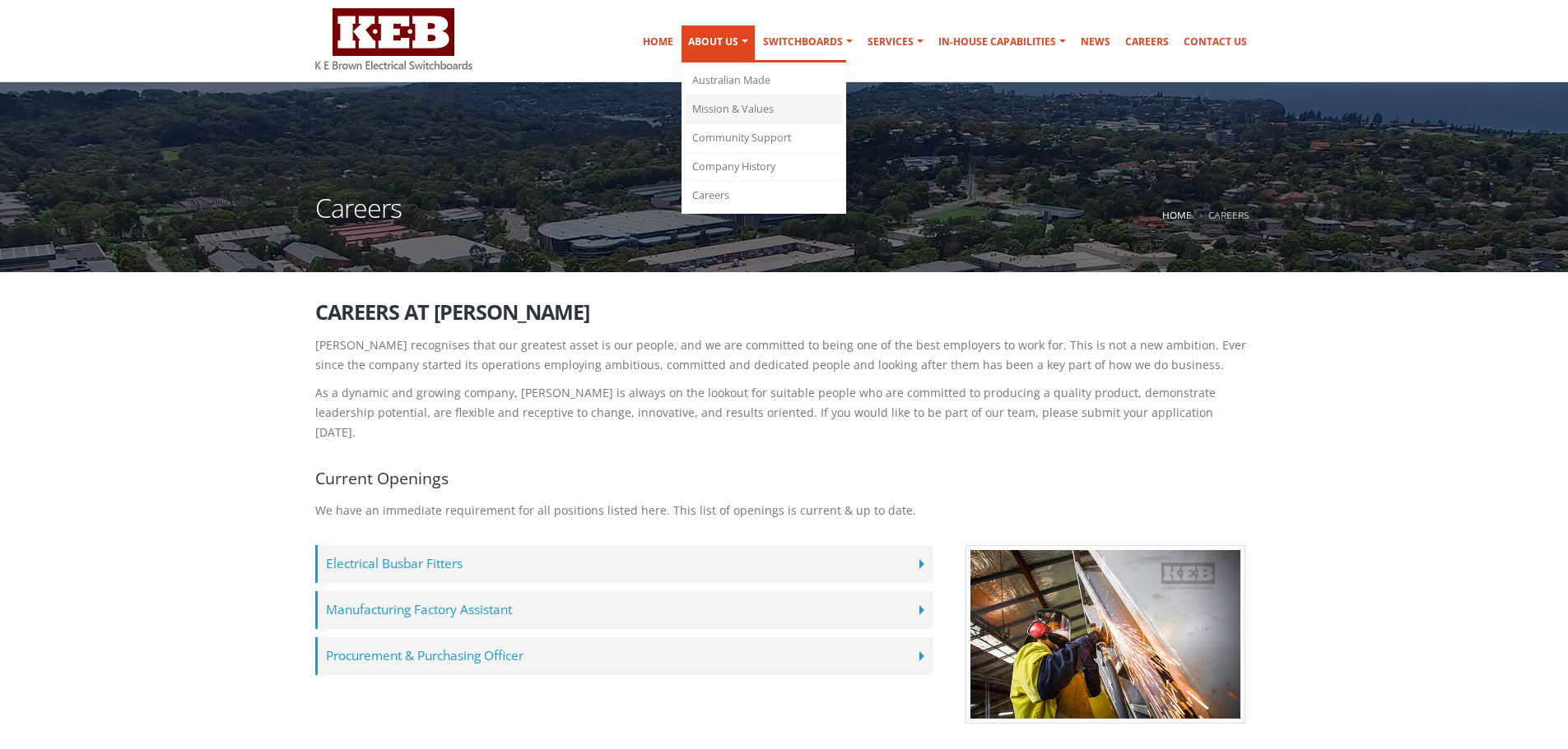
click at [755, 109] on link "Mission & Values" at bounding box center [764, 109] width 156 height 29
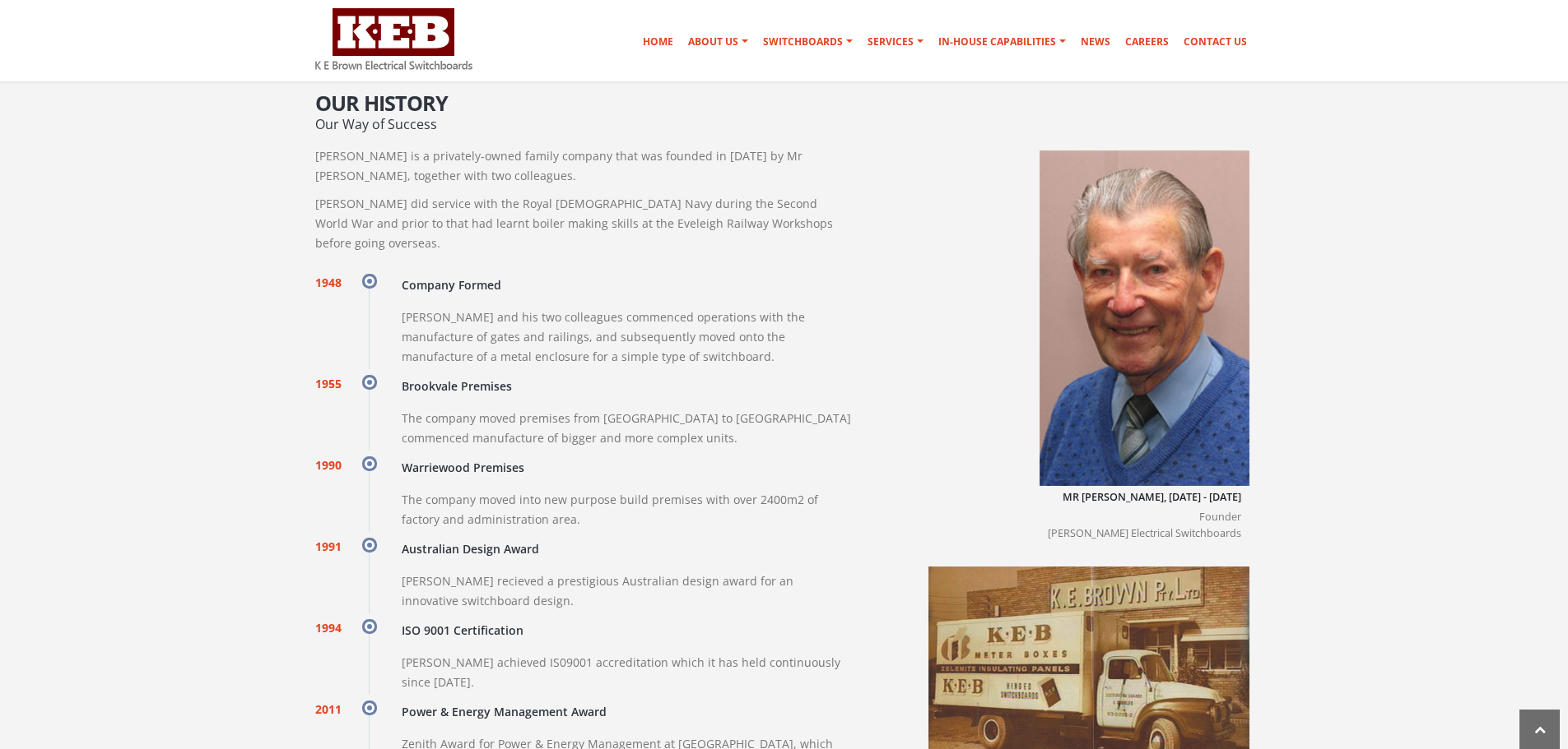
scroll to position [1465, 0]
